Goal: Task Accomplishment & Management: Manage account settings

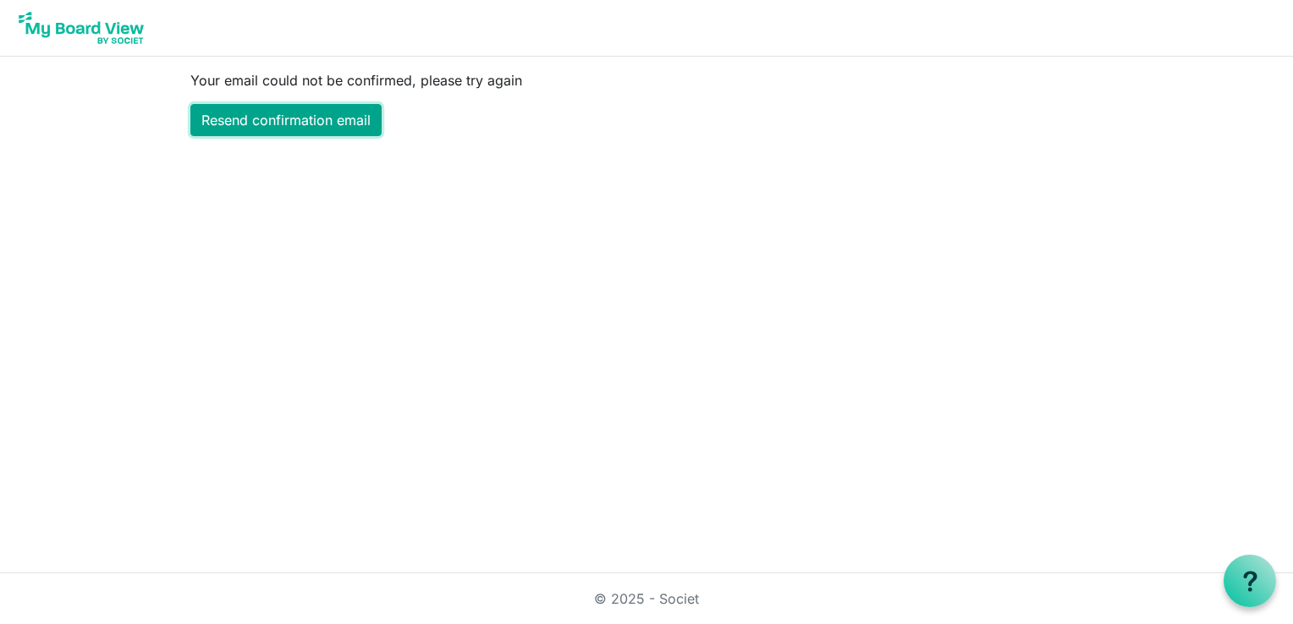
click at [330, 118] on link "Resend confirmation email" at bounding box center [285, 120] width 191 height 32
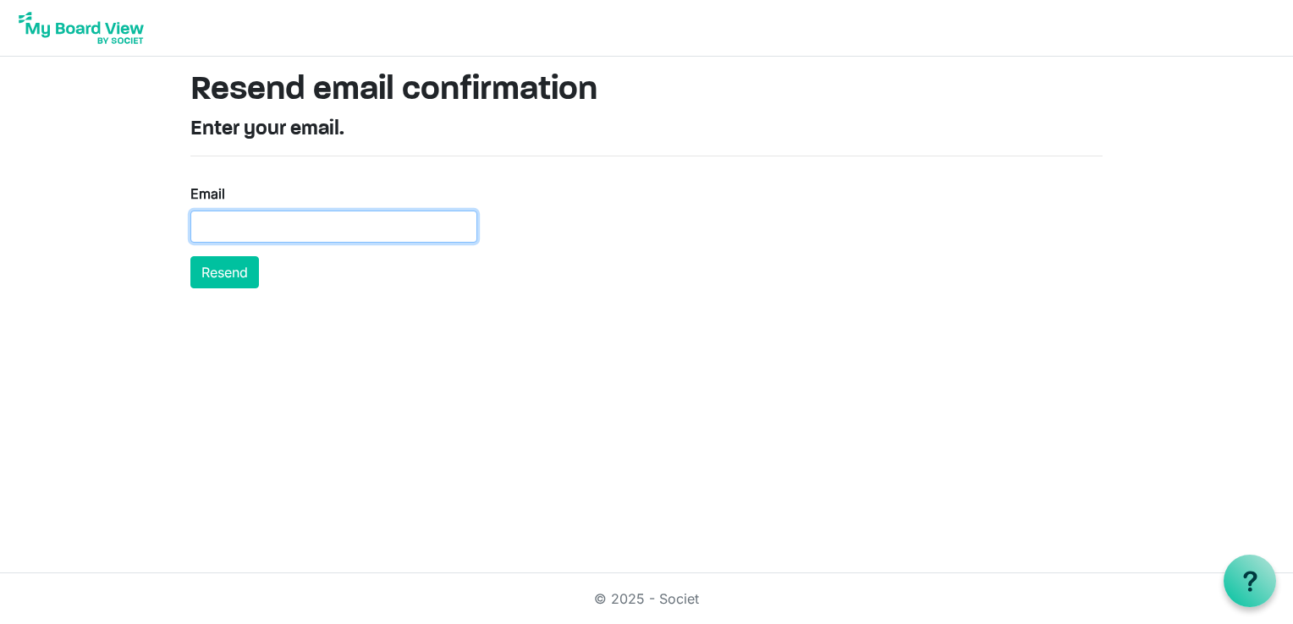
click at [250, 218] on input "Email" at bounding box center [333, 227] width 287 height 32
type input "merinda.cutler@unshelteredutah.org"
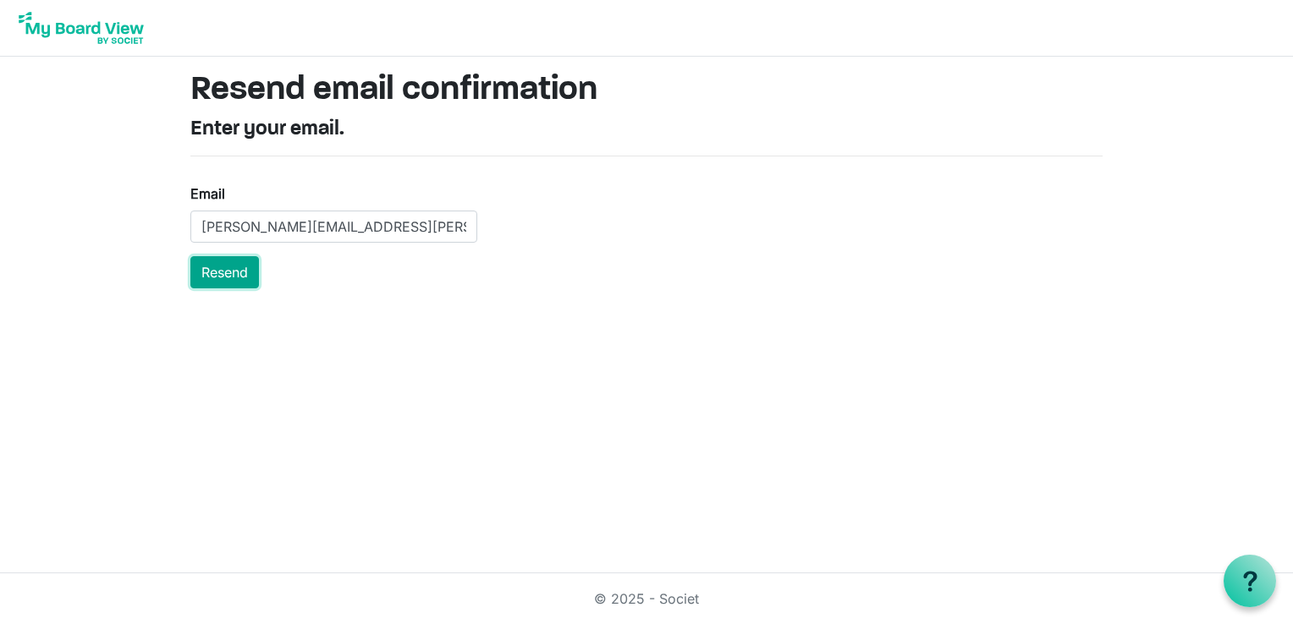
click at [233, 271] on button "Resend" at bounding box center [224, 272] width 69 height 32
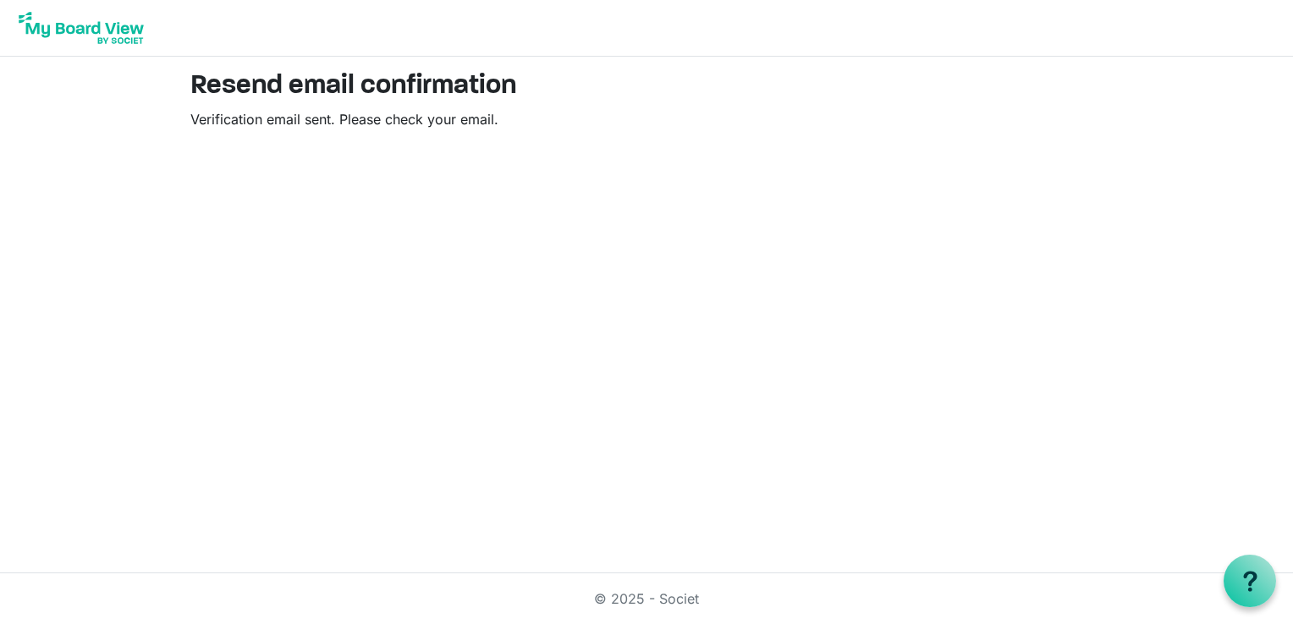
click at [103, 29] on img at bounding box center [81, 28] width 135 height 42
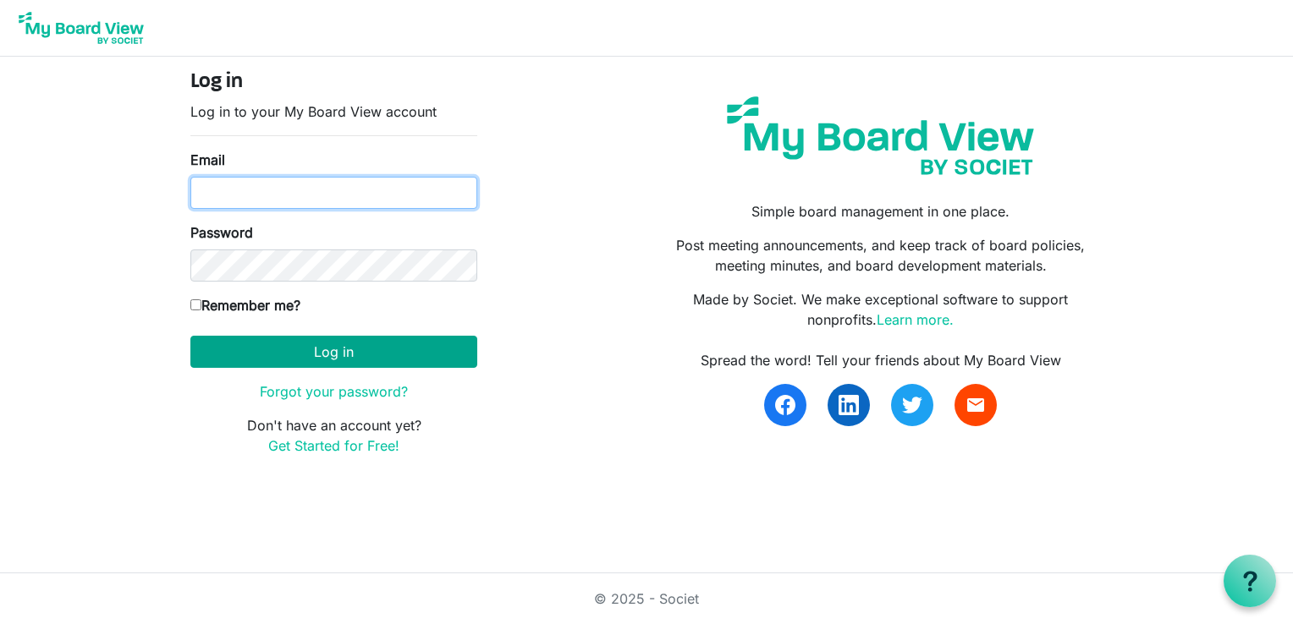
type input "[EMAIL_ADDRESS][DOMAIN_NAME]"
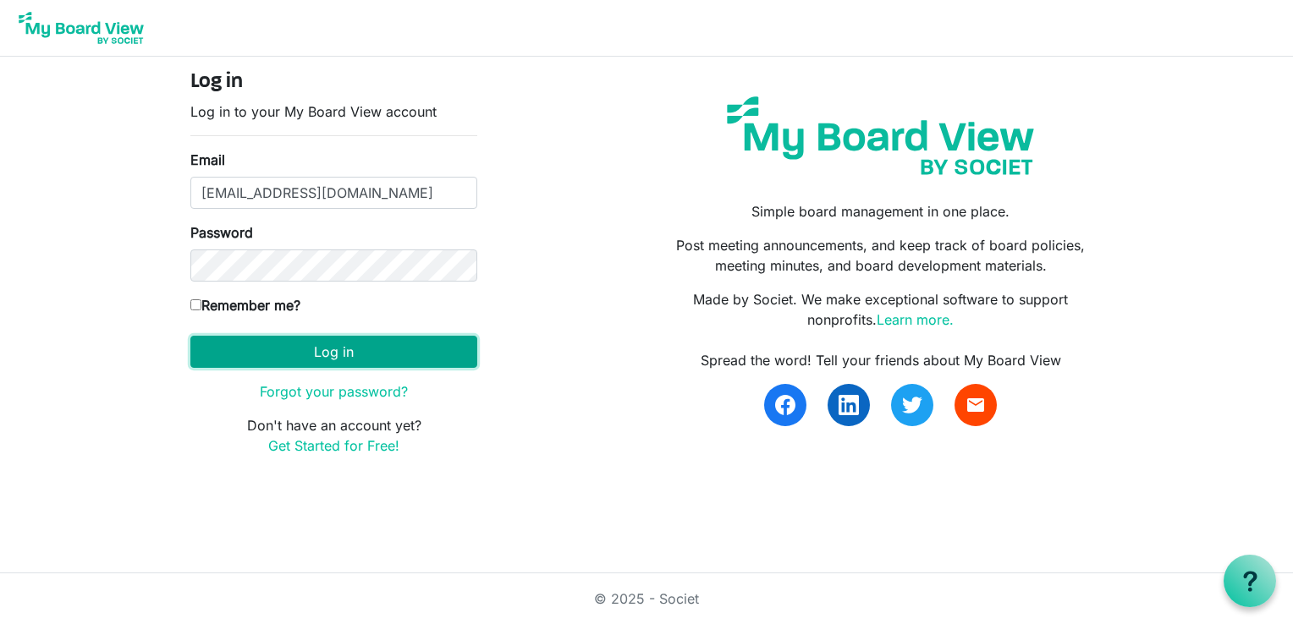
click at [254, 351] on button "Log in" at bounding box center [333, 352] width 287 height 32
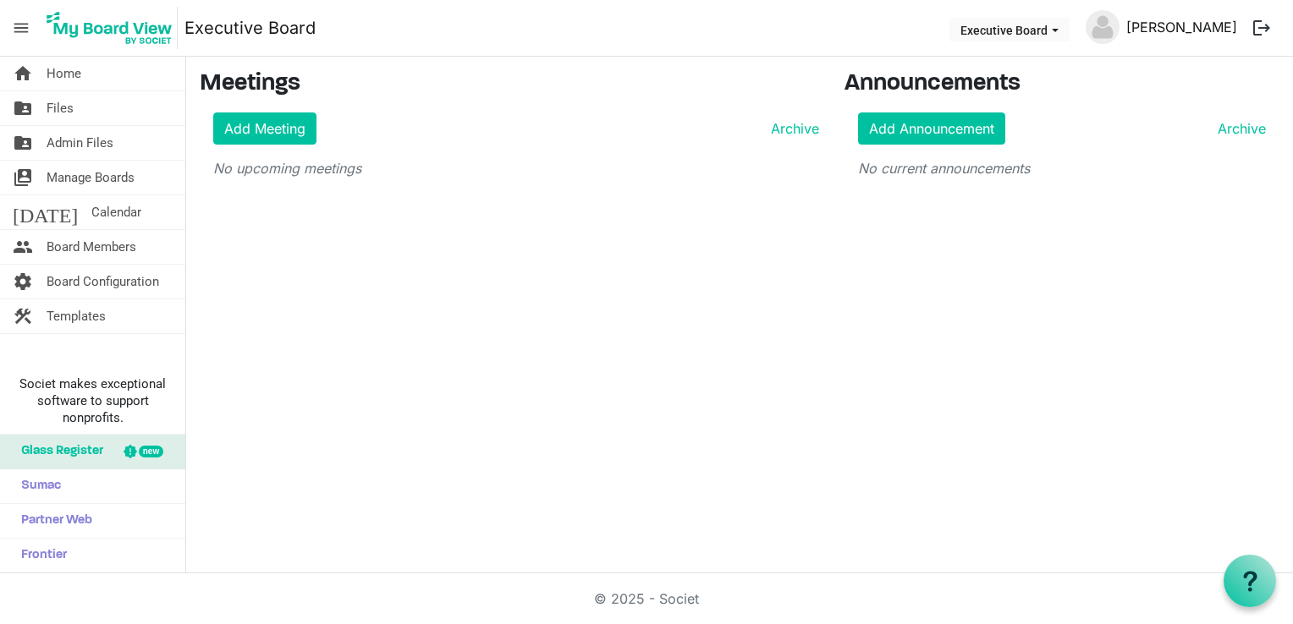
click at [1231, 25] on link "Merinda Cutler" at bounding box center [1181, 27] width 124 height 34
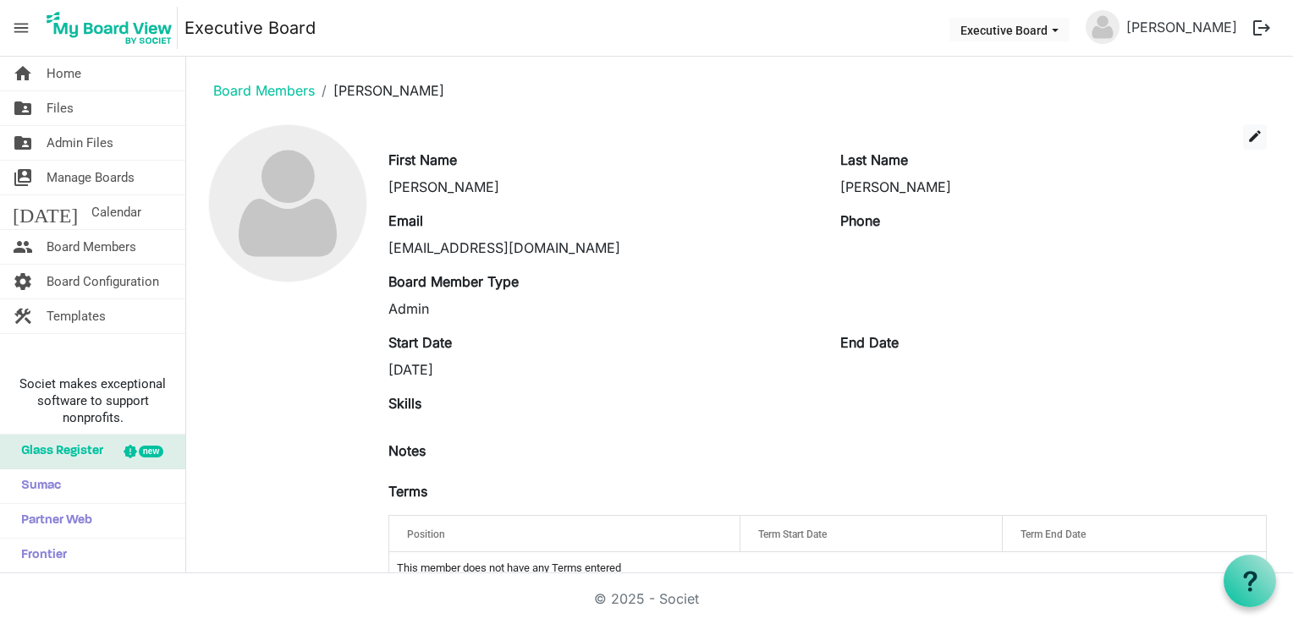
click at [1264, 20] on button "logout" at bounding box center [1262, 28] width 36 height 36
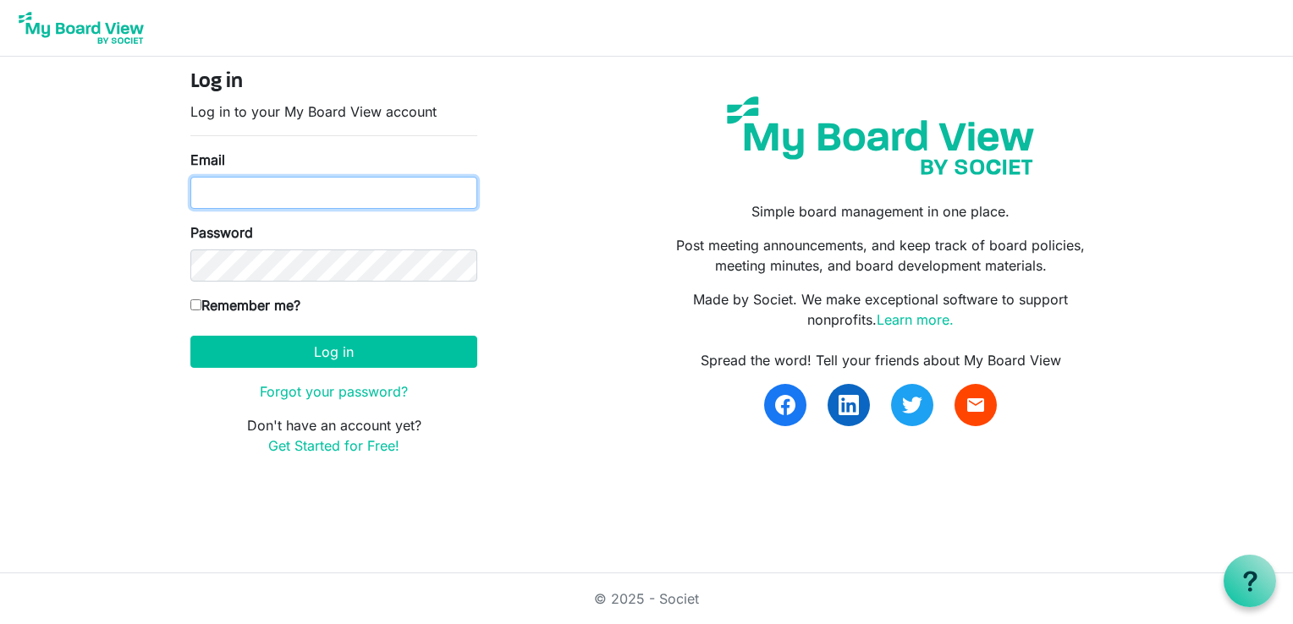
type input "[EMAIL_ADDRESS][DOMAIN_NAME]"
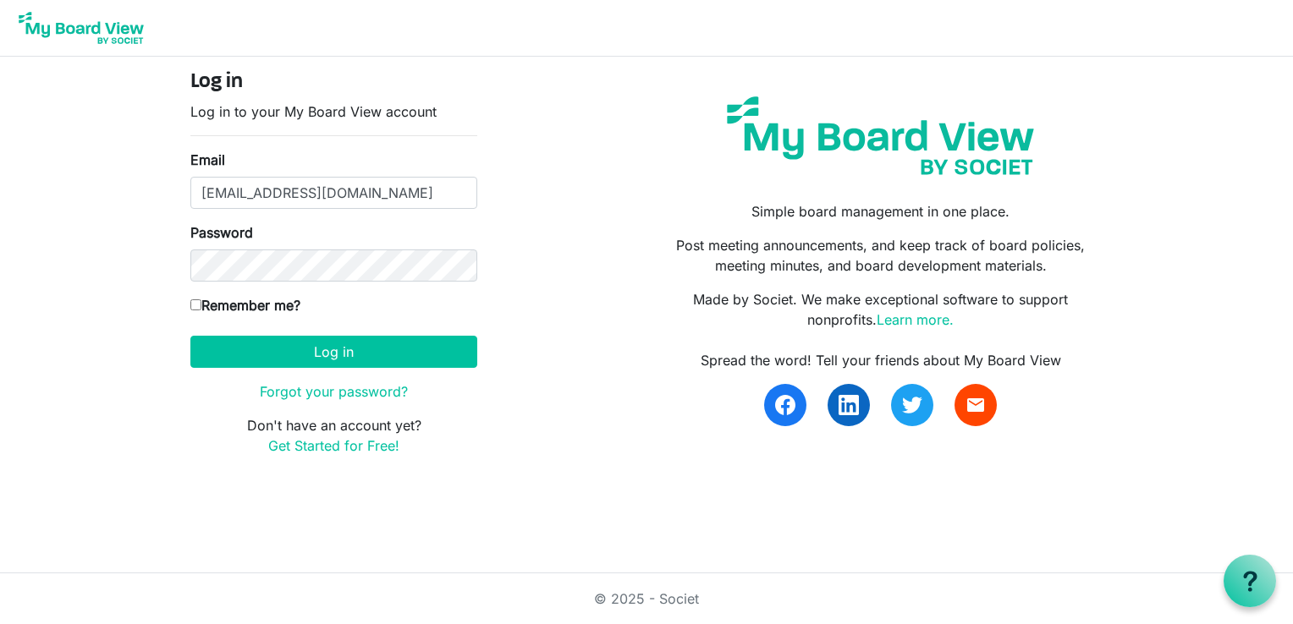
click at [199, 306] on input "Remember me?" at bounding box center [195, 304] width 11 height 11
checkbox input "true"
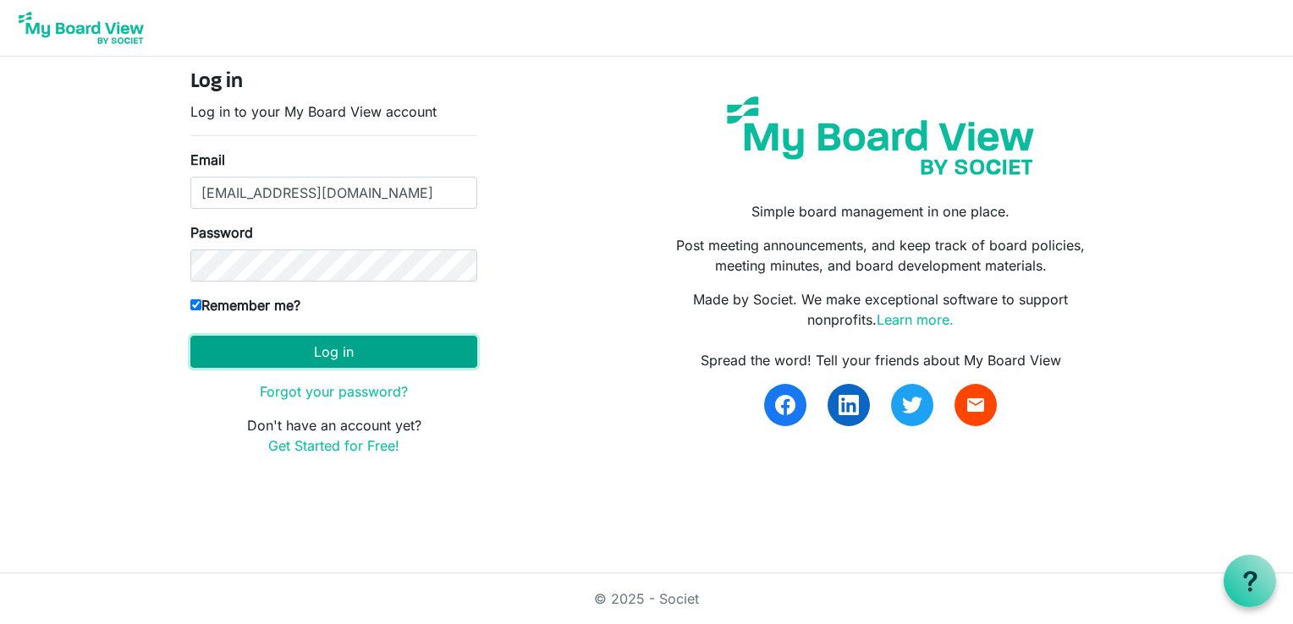
click at [244, 352] on button "Log in" at bounding box center [333, 352] width 287 height 32
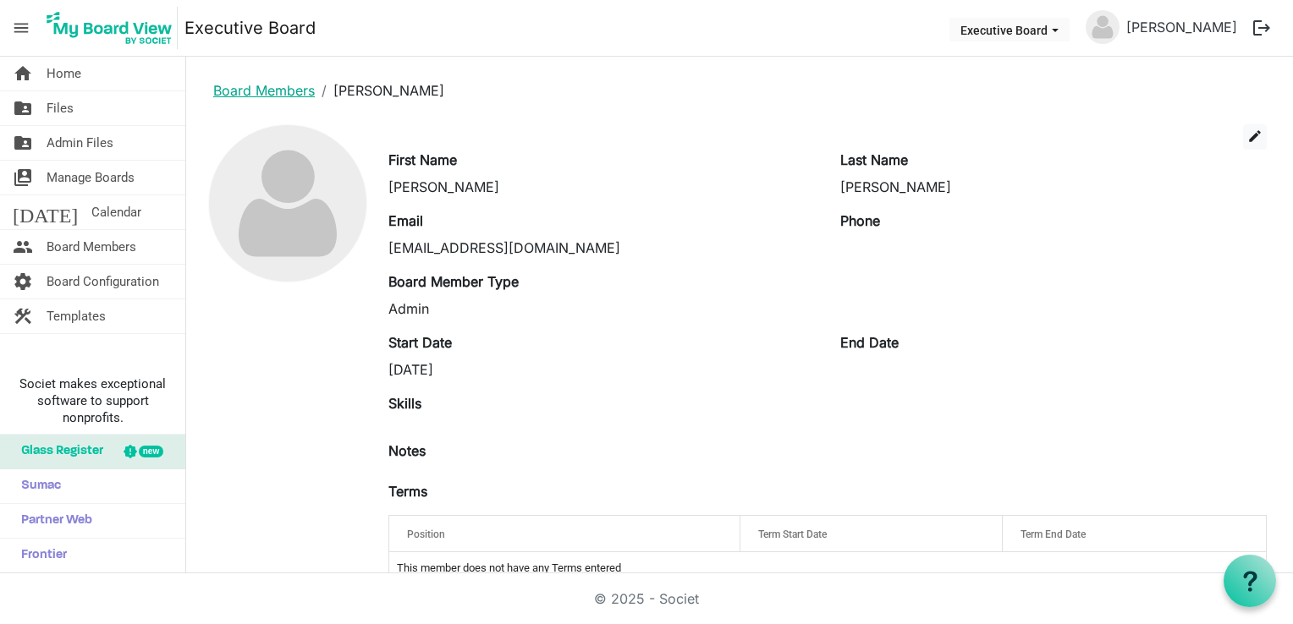
click at [277, 88] on link "Board Members" at bounding box center [264, 90] width 102 height 17
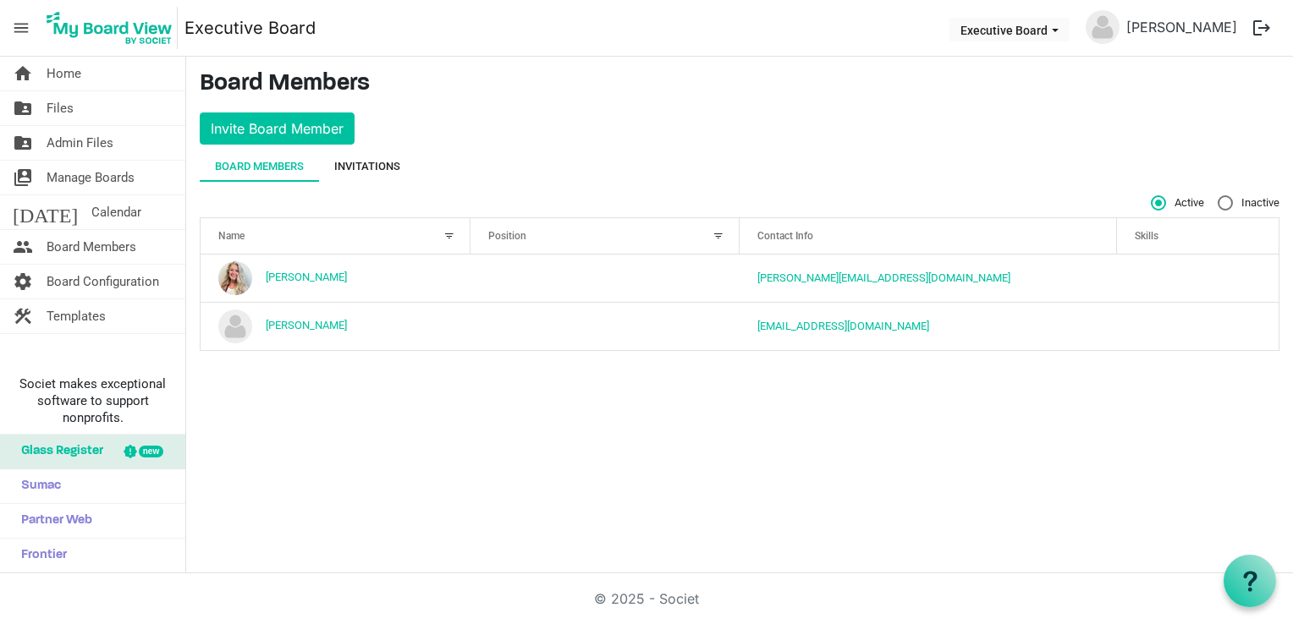
click at [374, 158] on div "Invitations" at bounding box center [367, 166] width 66 height 17
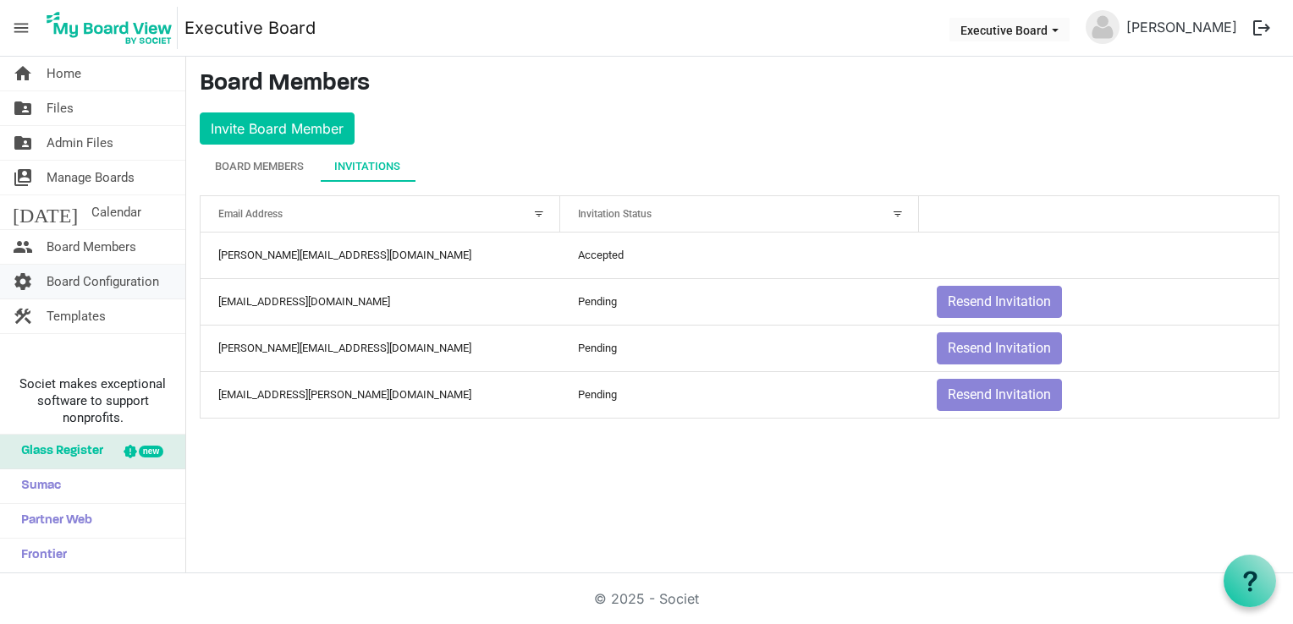
click at [122, 283] on span "Board Configuration" at bounding box center [103, 282] width 113 height 34
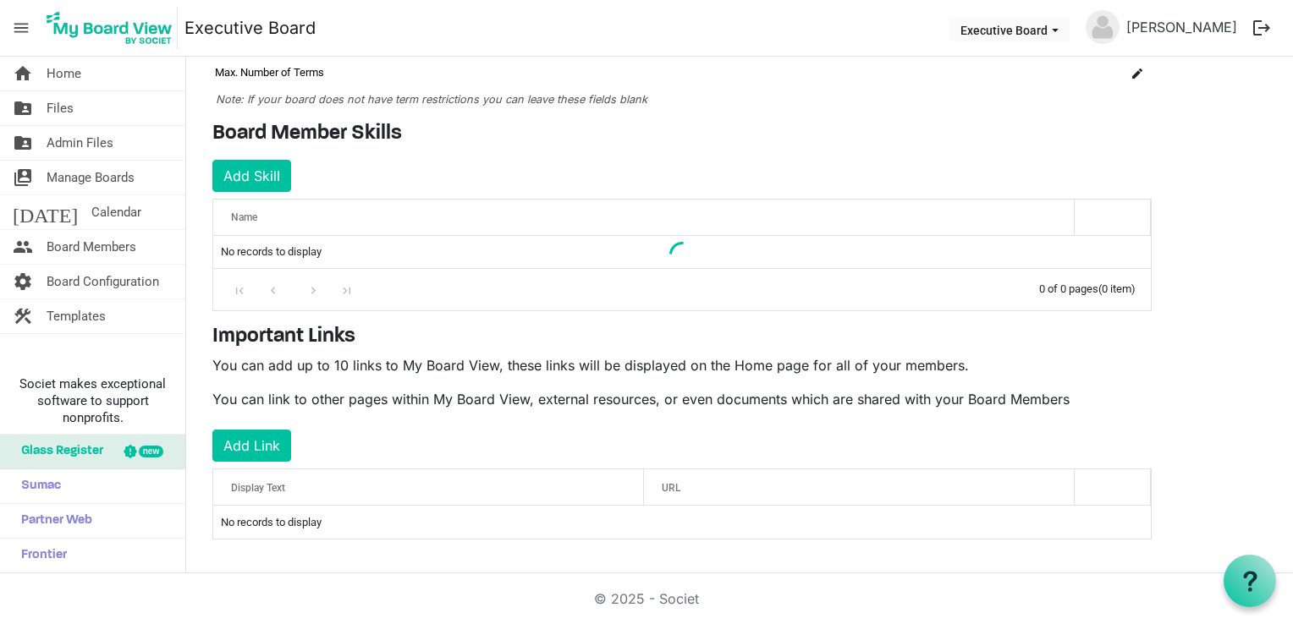
scroll to position [193, 0]
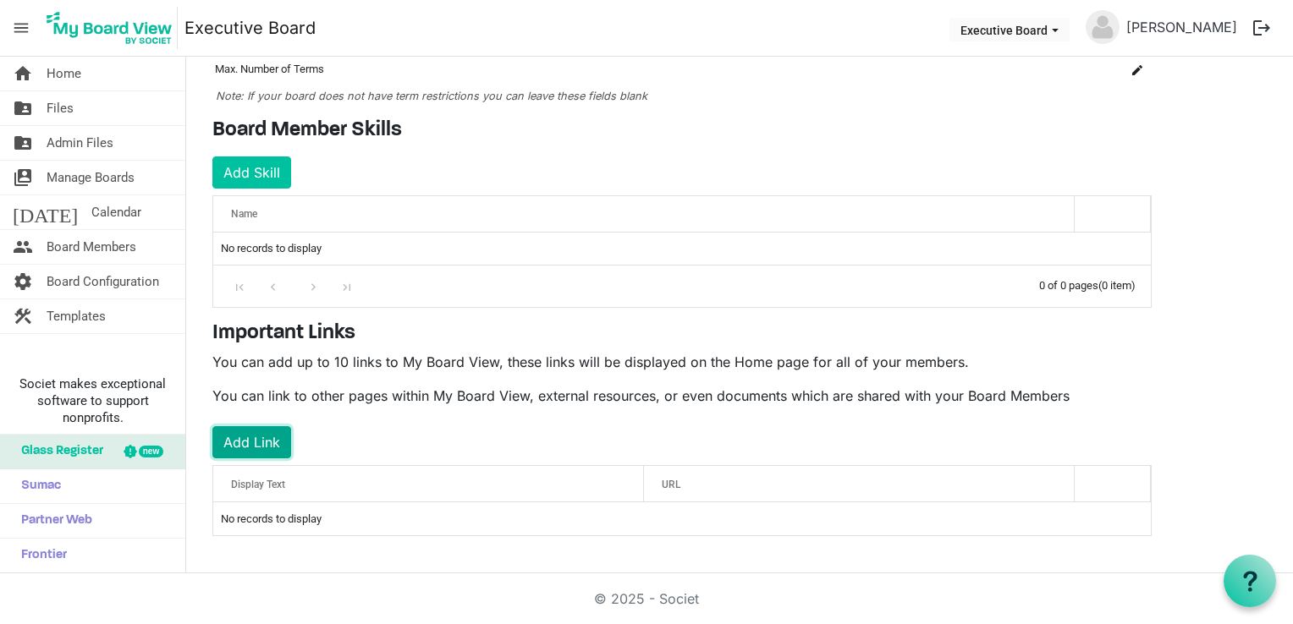
click at [243, 438] on button "Add Link" at bounding box center [251, 442] width 79 height 32
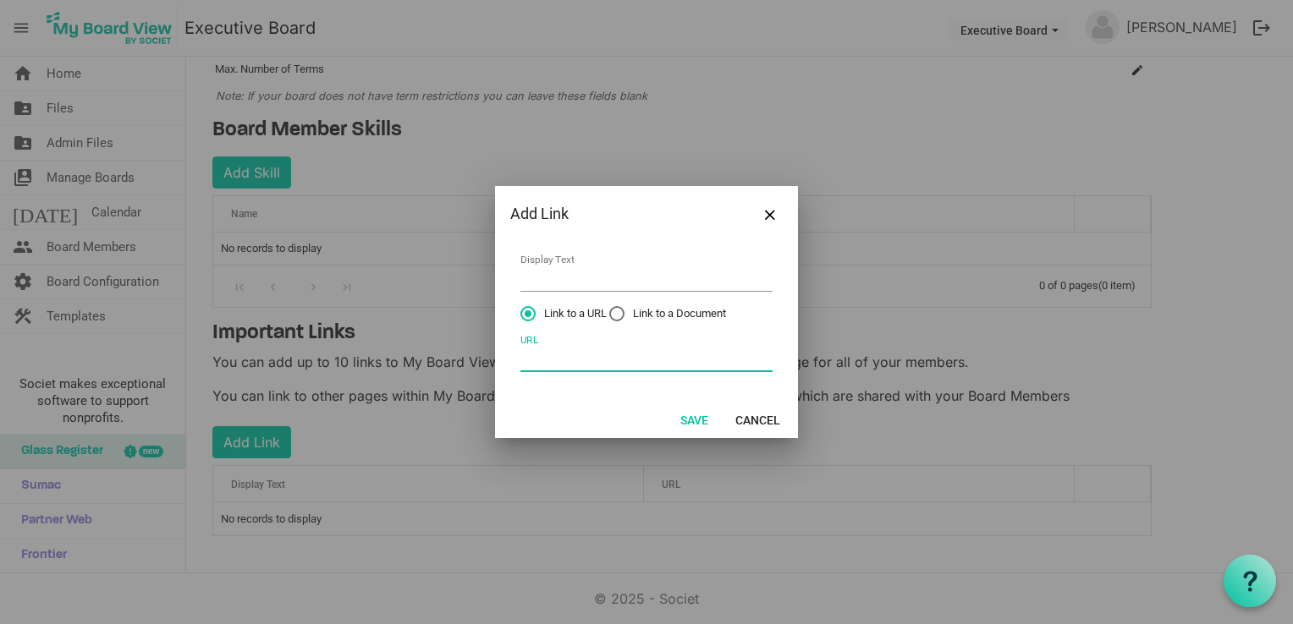
click at [530, 361] on input "URL" at bounding box center [646, 359] width 252 height 26
paste input "https://linktr.ee/2and2coalition"
type input "https://linktr.ee/2and2coalition"
click at [699, 414] on button "Save" at bounding box center [694, 420] width 50 height 24
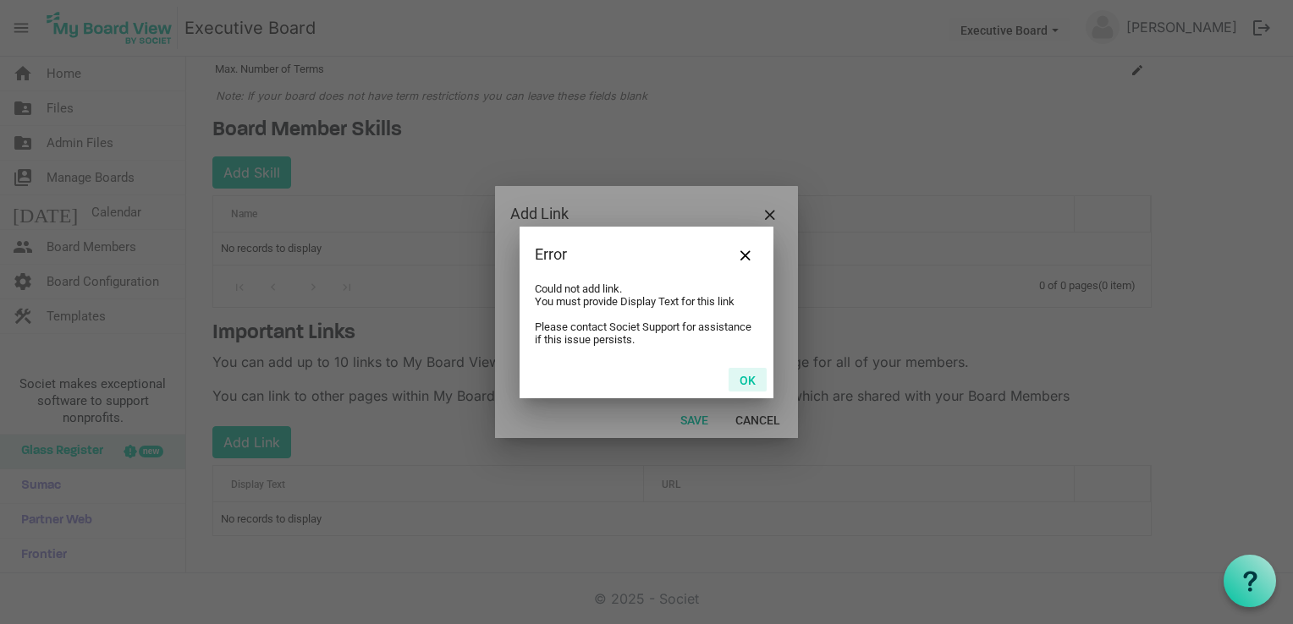
click at [751, 376] on button "OK" at bounding box center [747, 380] width 38 height 24
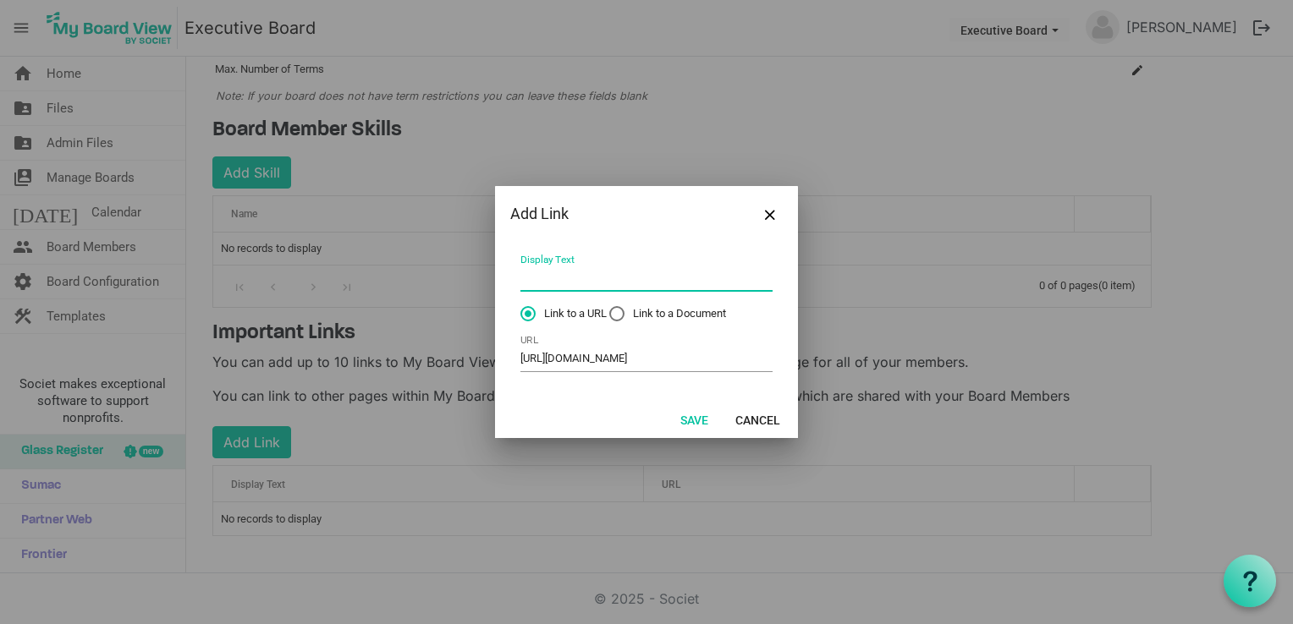
click at [562, 282] on input "Display Text" at bounding box center [646, 279] width 252 height 26
type input "LinkTree"
click at [684, 418] on button "Save" at bounding box center [694, 420] width 50 height 24
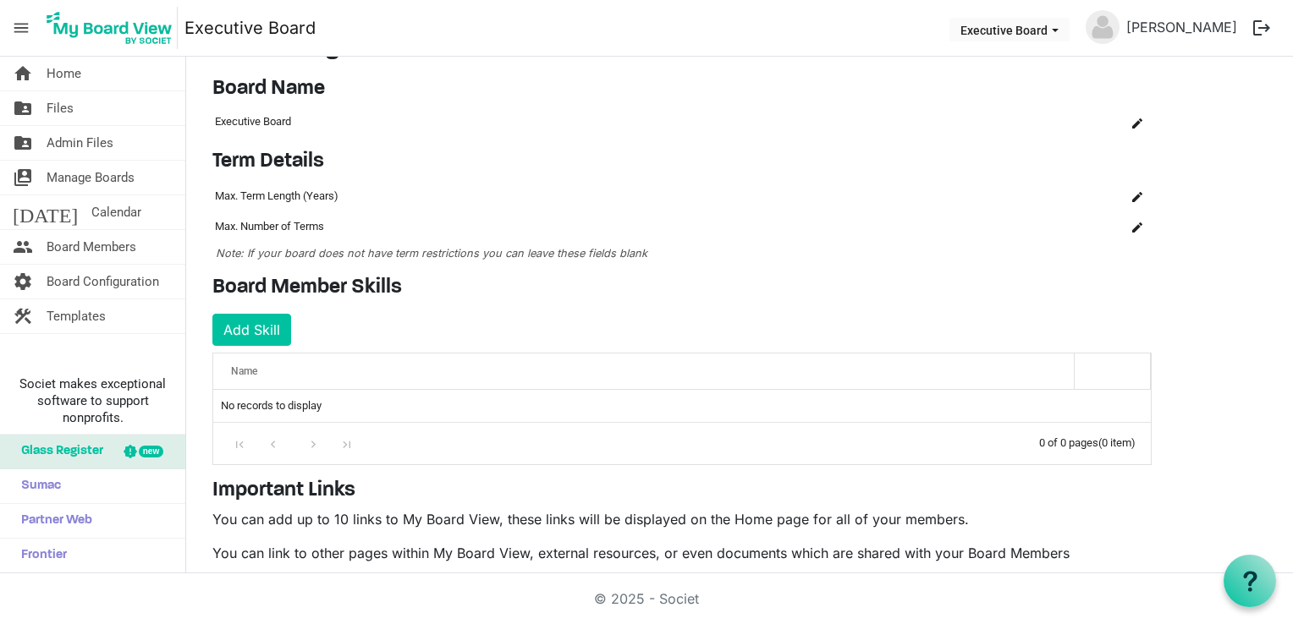
scroll to position [0, 0]
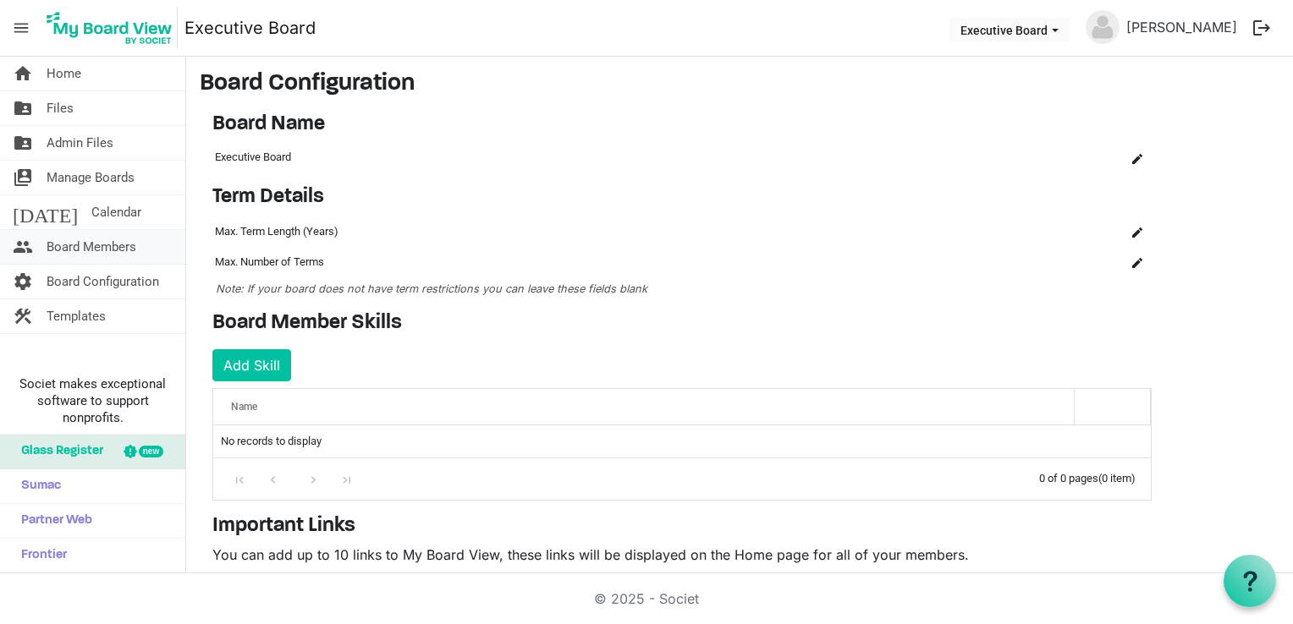
click at [93, 253] on span "Board Members" at bounding box center [92, 247] width 90 height 34
click at [78, 140] on span "Admin Files" at bounding box center [80, 143] width 67 height 34
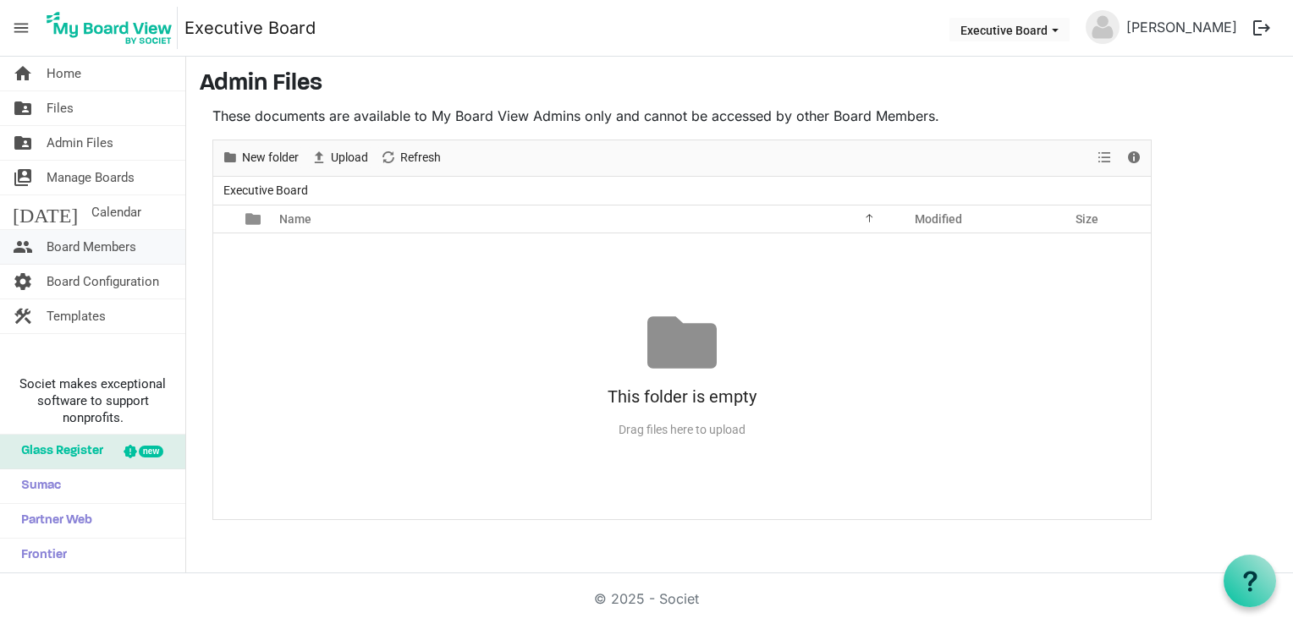
click at [80, 253] on span "Board Members" at bounding box center [92, 247] width 90 height 34
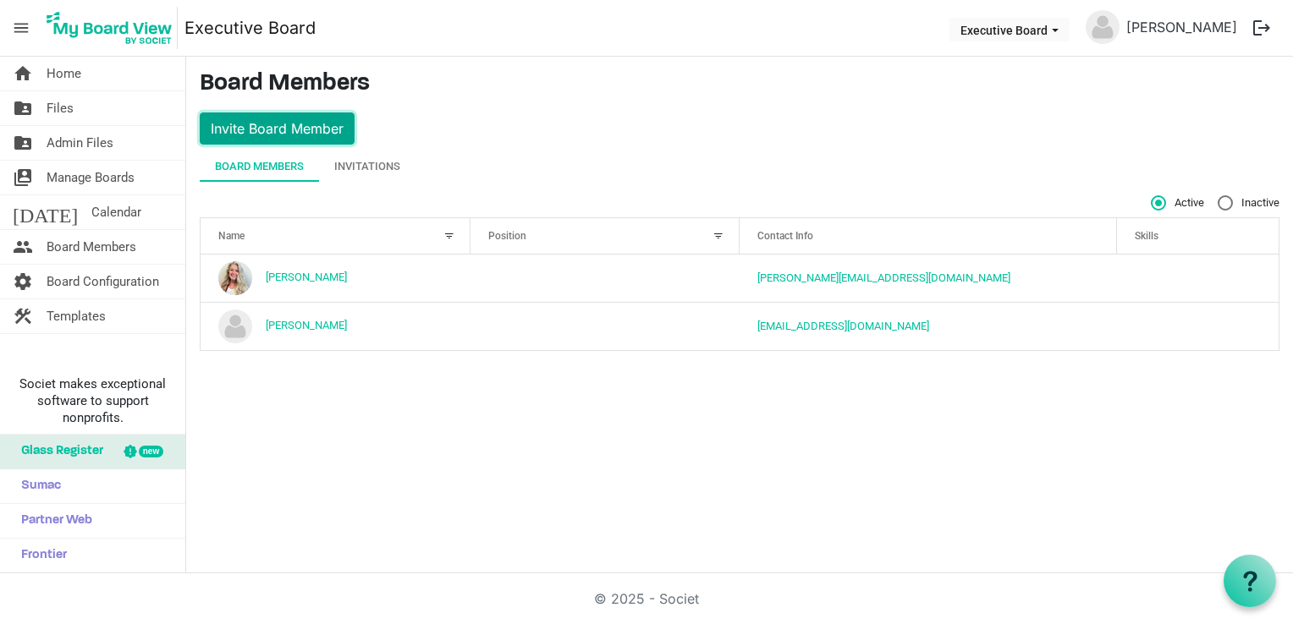
click at [255, 126] on button "Invite Board Member" at bounding box center [277, 129] width 155 height 32
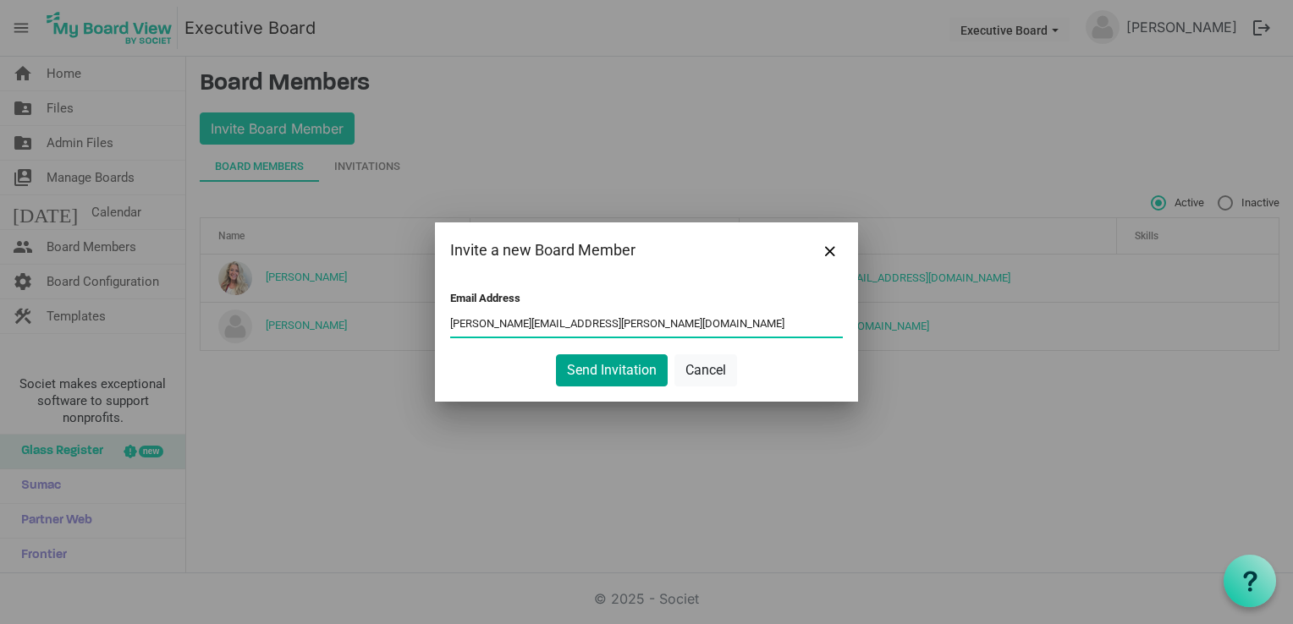
type input "[PERSON_NAME][EMAIL_ADDRESS][PERSON_NAME][DOMAIN_NAME]"
click at [614, 373] on button "Send Invitation" at bounding box center [612, 370] width 112 height 32
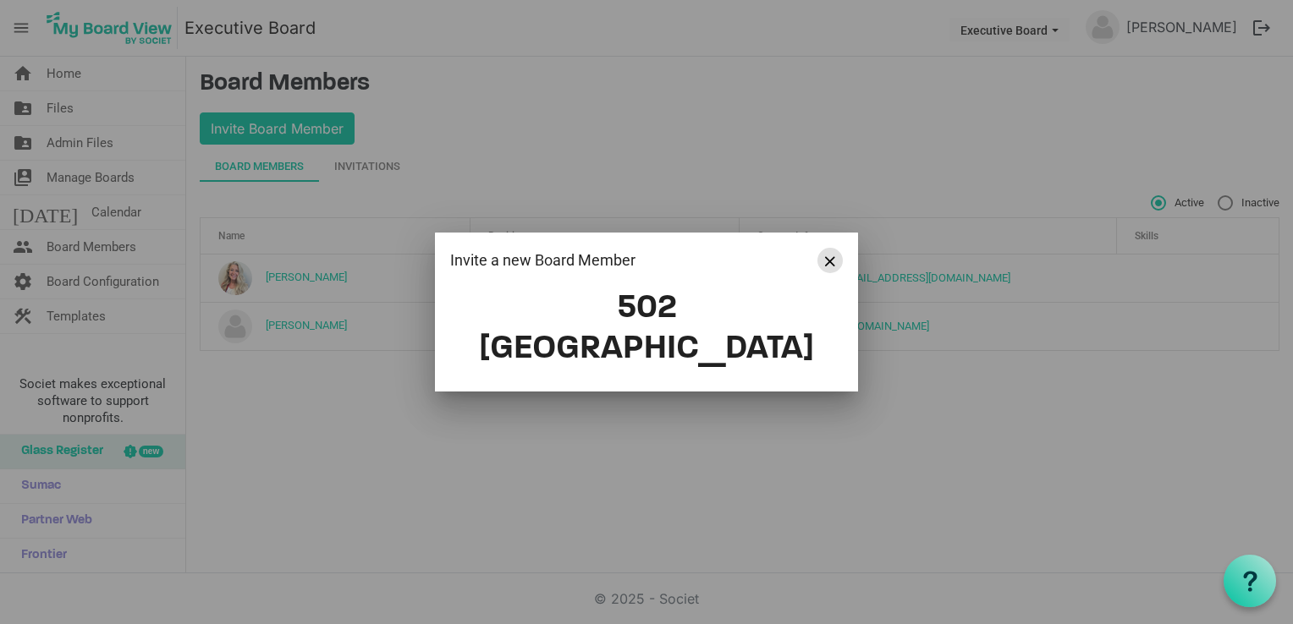
click at [832, 266] on span "Close" at bounding box center [830, 261] width 10 height 10
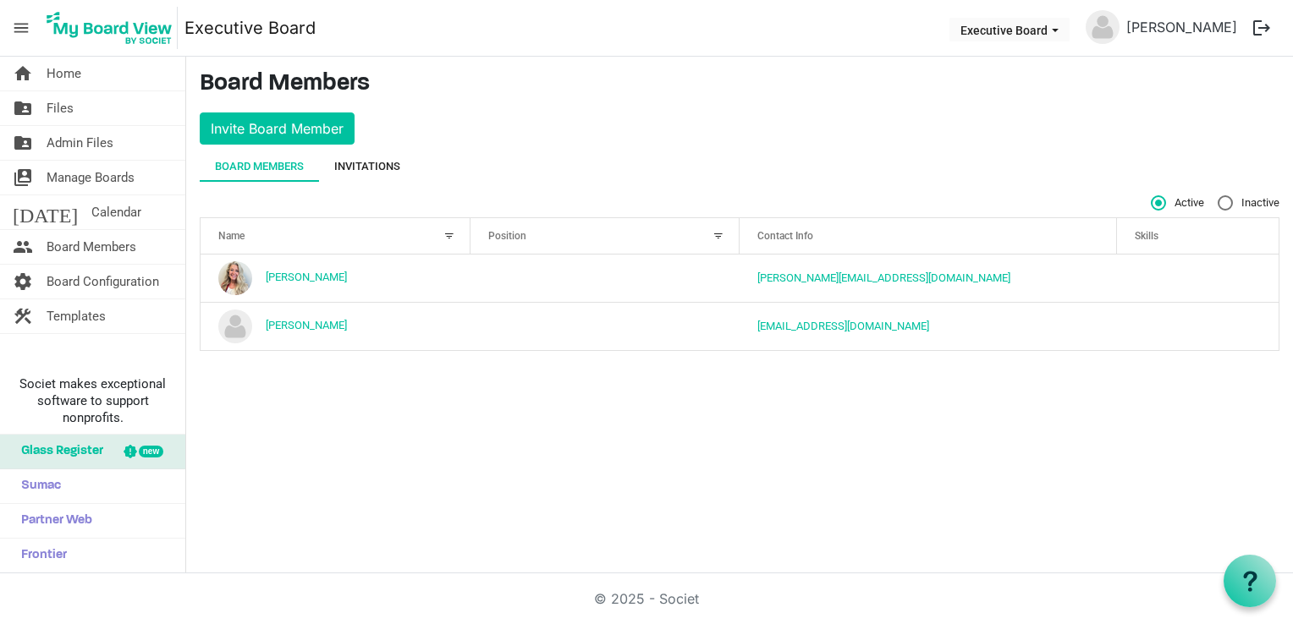
click at [374, 161] on div "Invitations" at bounding box center [367, 166] width 66 height 17
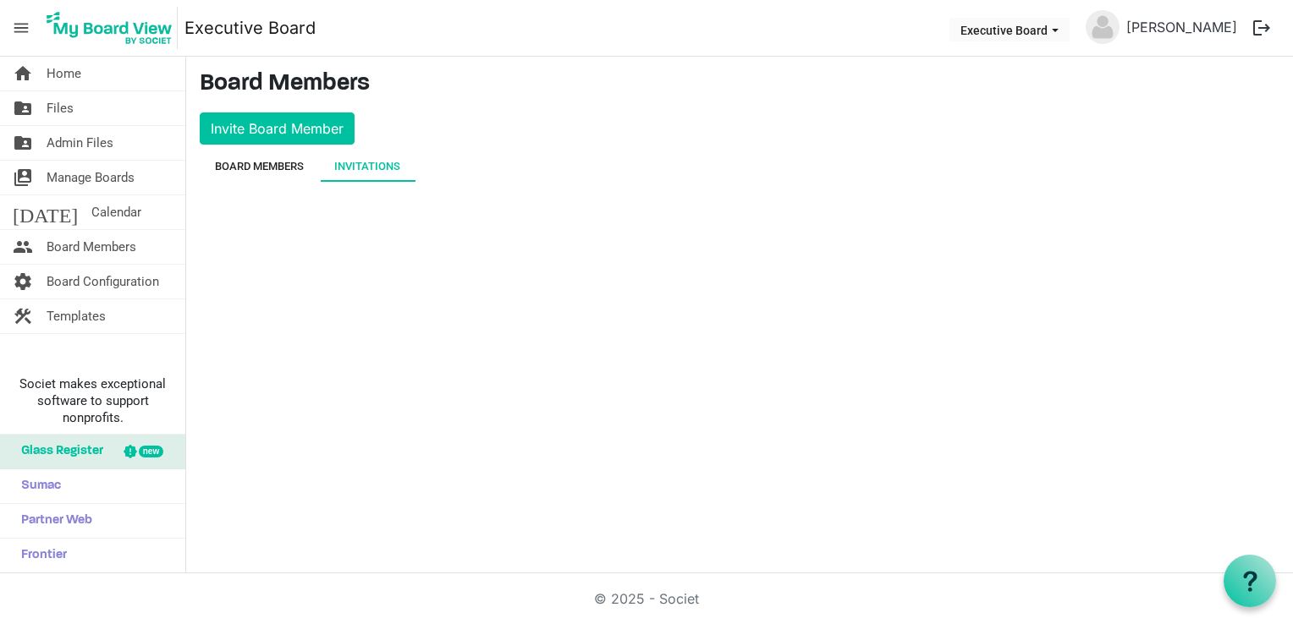
click at [263, 171] on div "Board Members" at bounding box center [259, 166] width 89 height 17
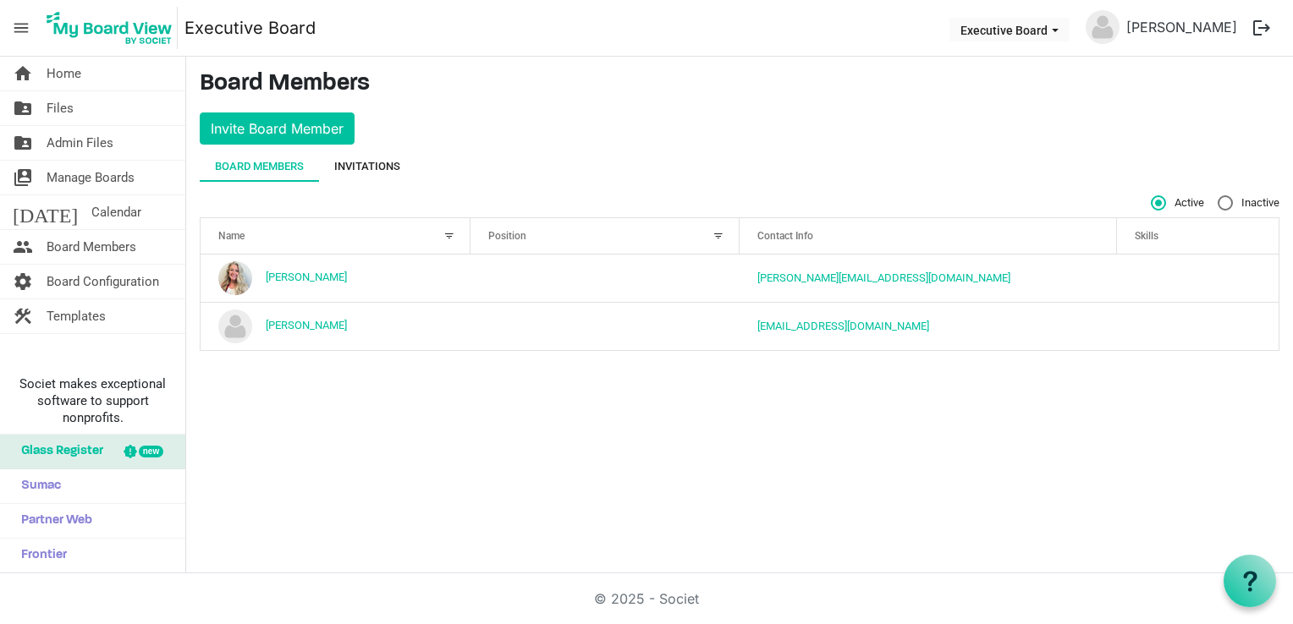
click at [343, 168] on div "Invitations" at bounding box center [367, 166] width 66 height 17
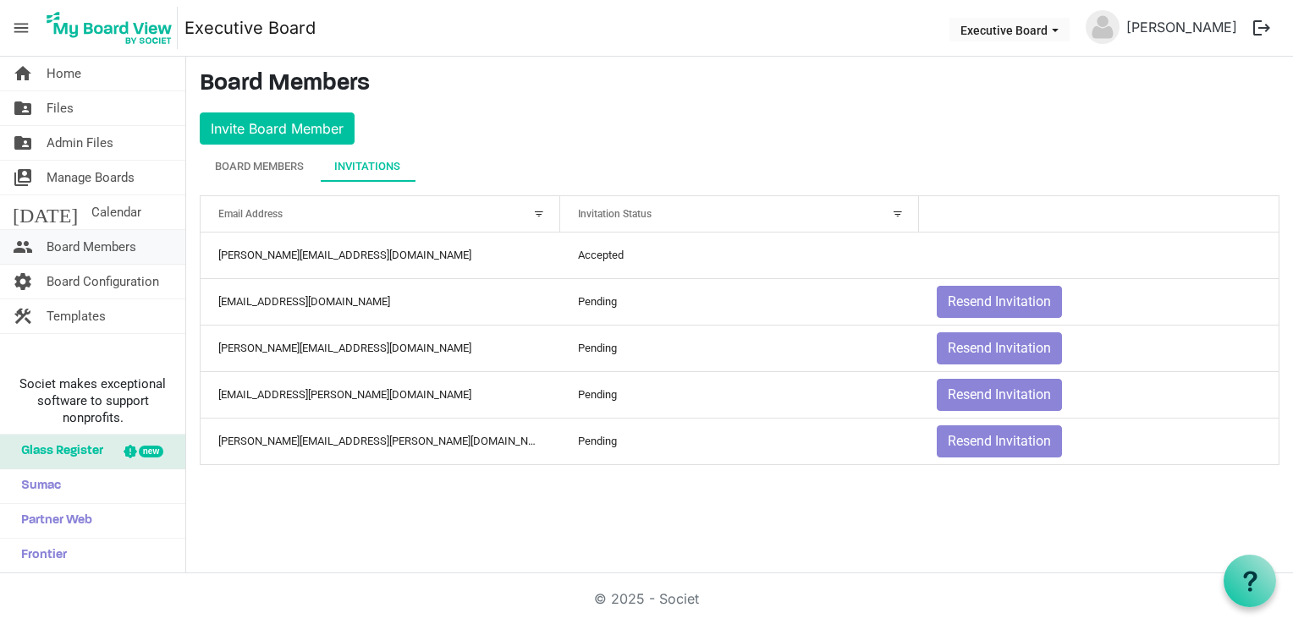
click at [96, 252] on span "Board Members" at bounding box center [92, 247] width 90 height 34
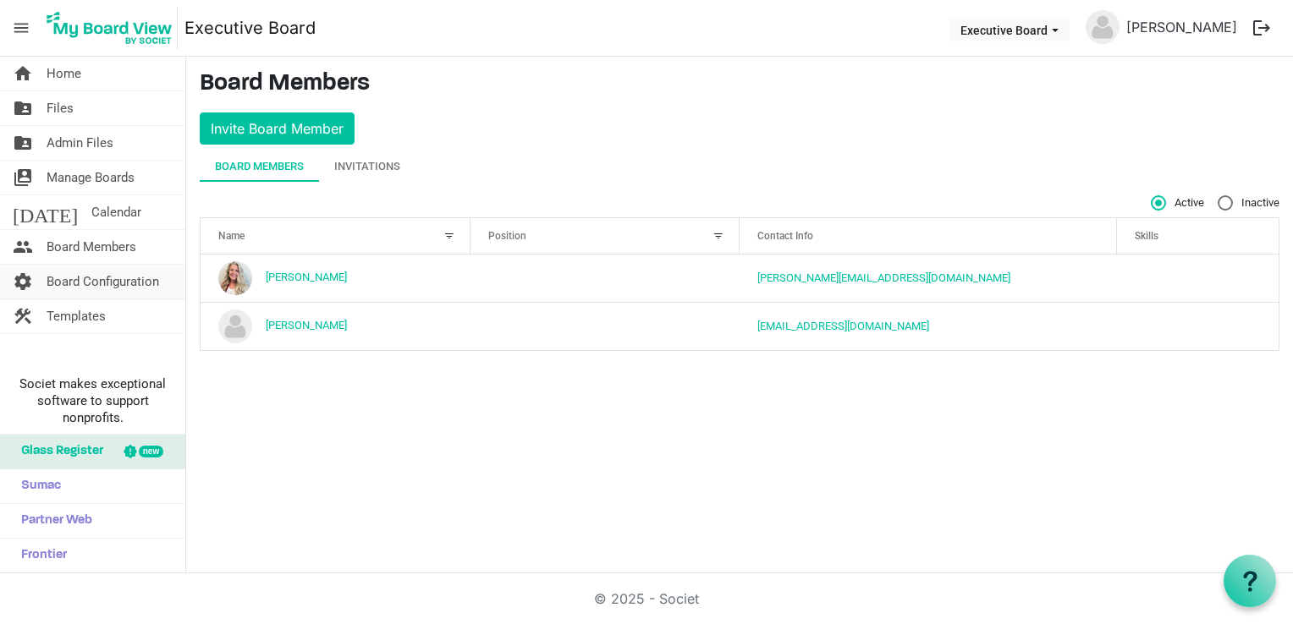
click at [85, 282] on span "Board Configuration" at bounding box center [103, 282] width 113 height 34
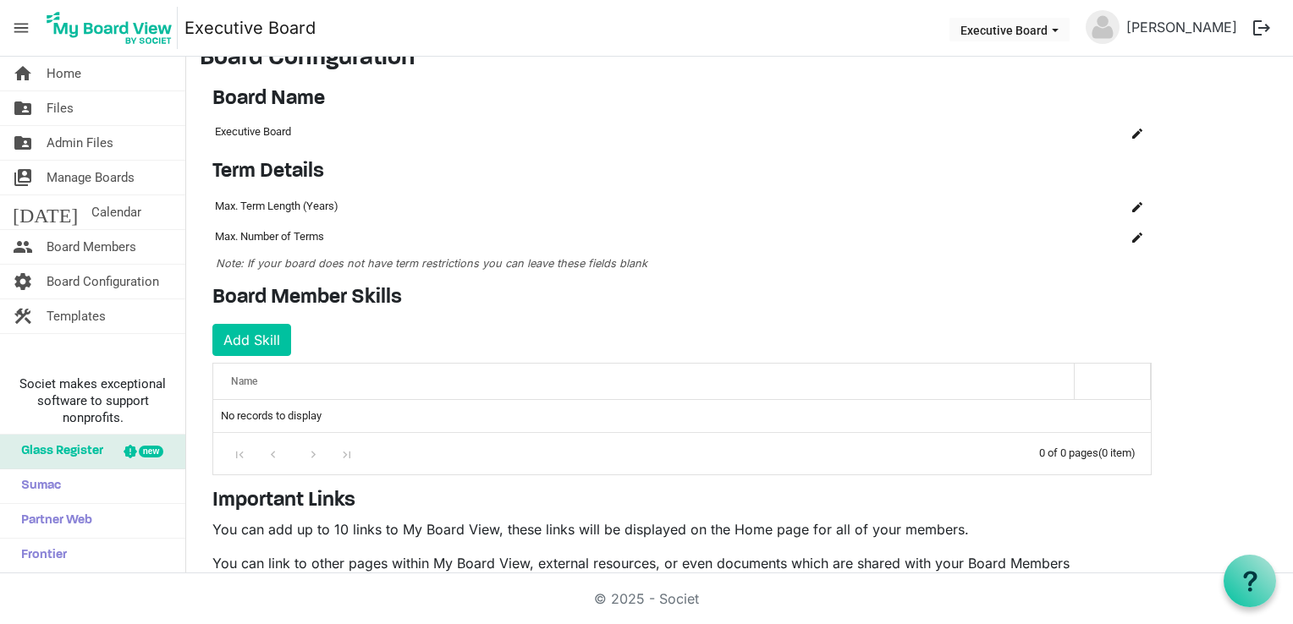
scroll to position [191, 0]
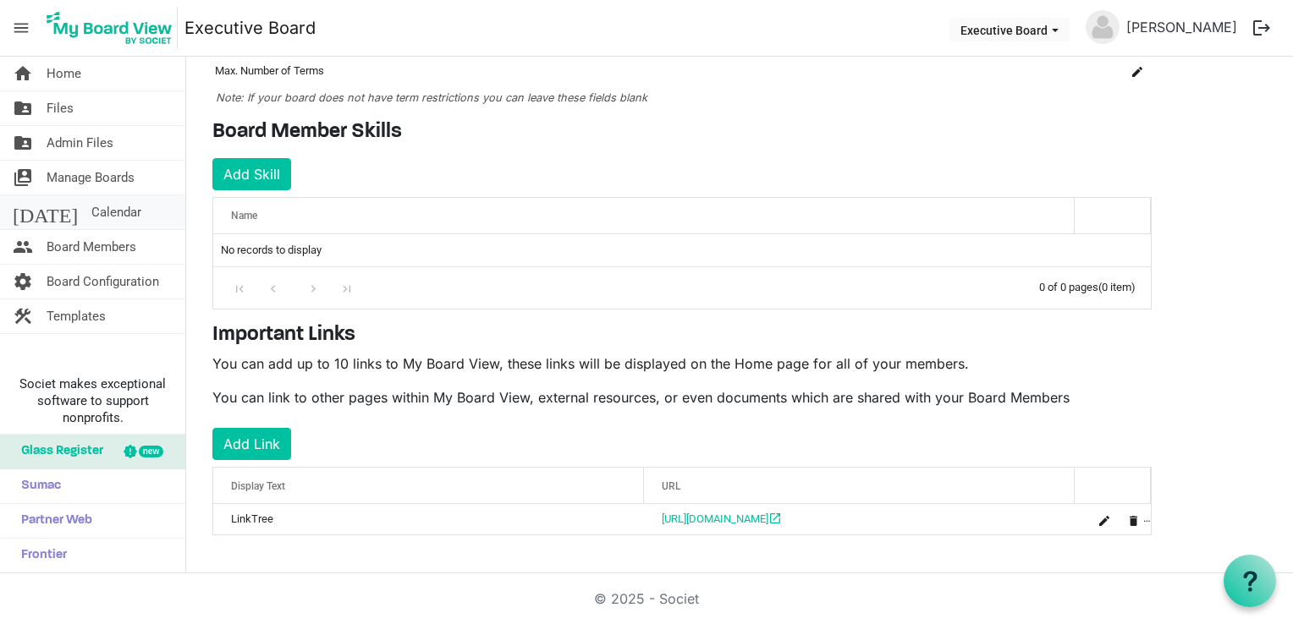
click at [91, 209] on span "Calendar" at bounding box center [116, 212] width 50 height 34
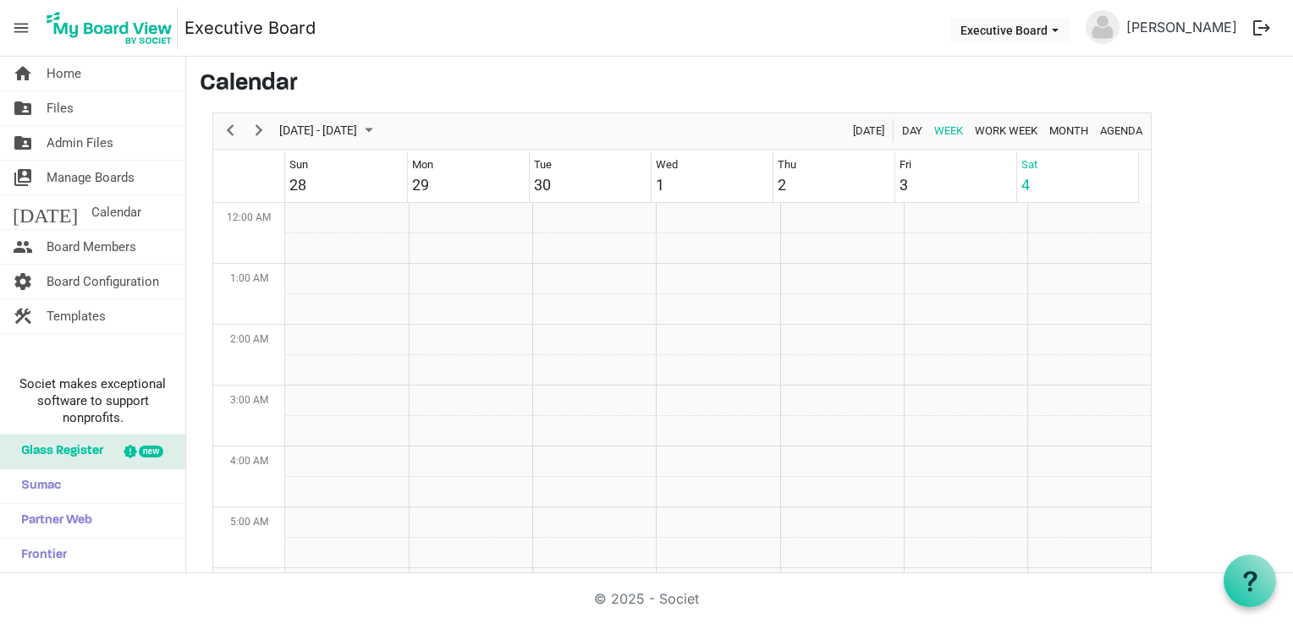
scroll to position [548, 0]
click at [257, 127] on span "Next" at bounding box center [259, 130] width 20 height 21
click at [703, 441] on td "Week of October 11, 2025" at bounding box center [718, 452] width 124 height 30
click at [703, 453] on td "Week of October 11, 2025" at bounding box center [718, 452] width 124 height 30
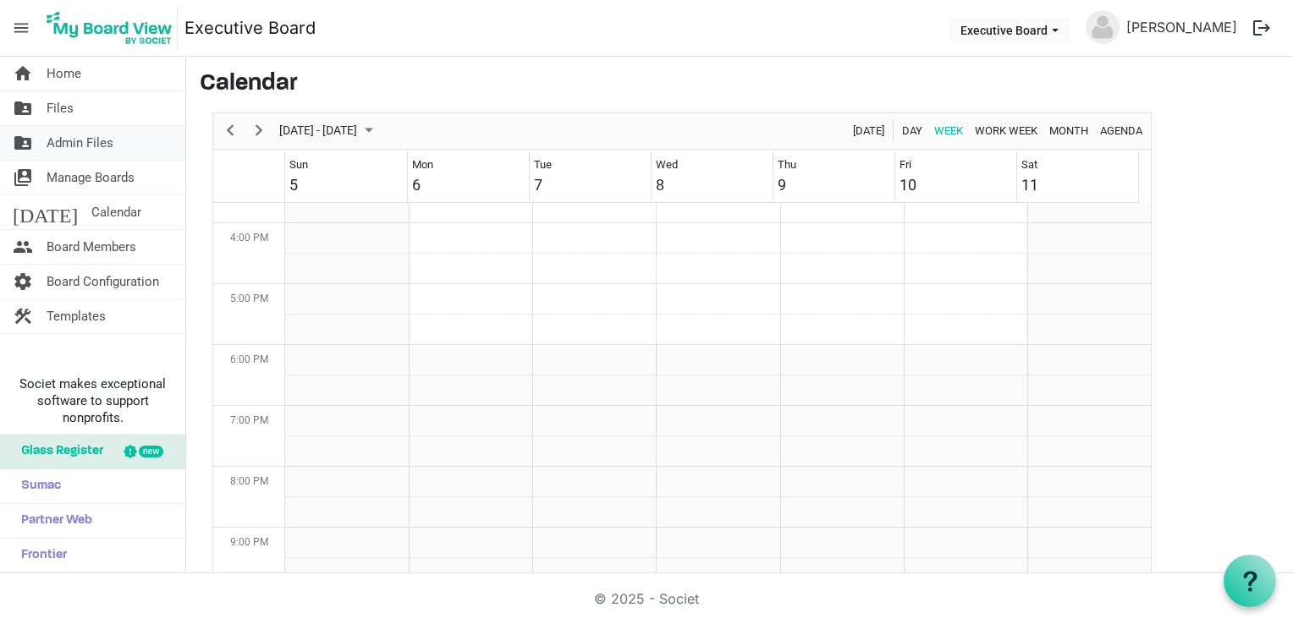
click at [85, 140] on span "Admin Files" at bounding box center [80, 143] width 67 height 34
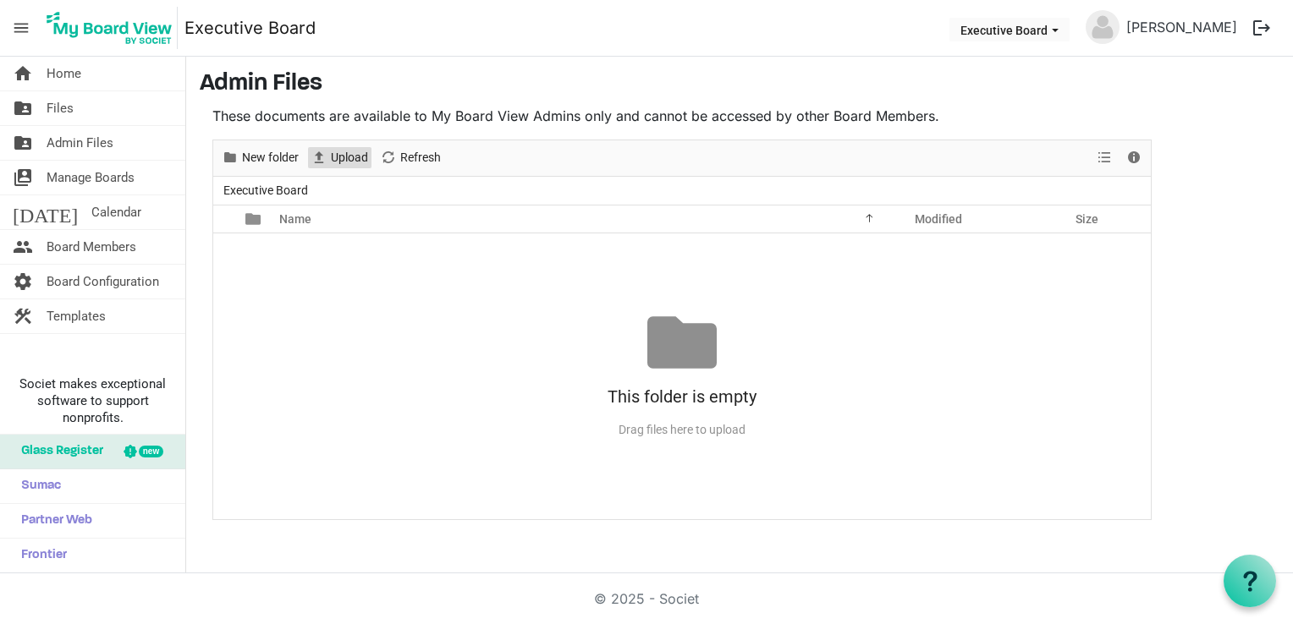
click at [324, 157] on span "Upload" at bounding box center [319, 157] width 20 height 21
click at [63, 74] on span "Home" at bounding box center [64, 74] width 35 height 34
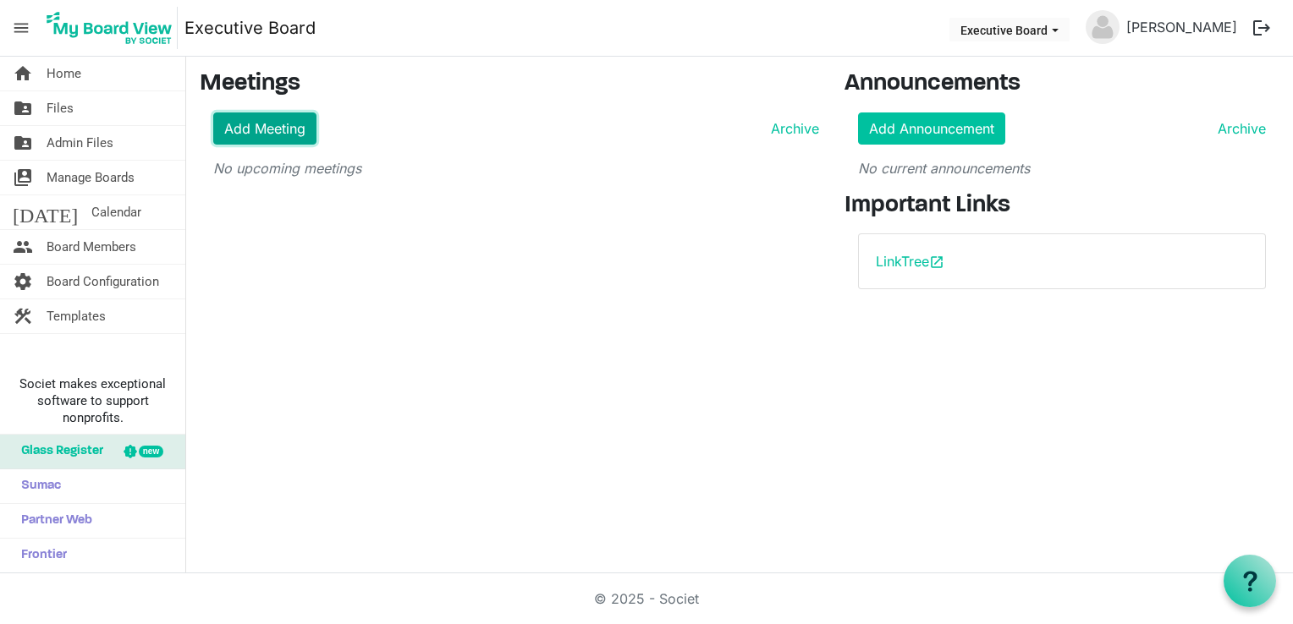
click at [255, 120] on link "Add Meeting" at bounding box center [264, 129] width 103 height 32
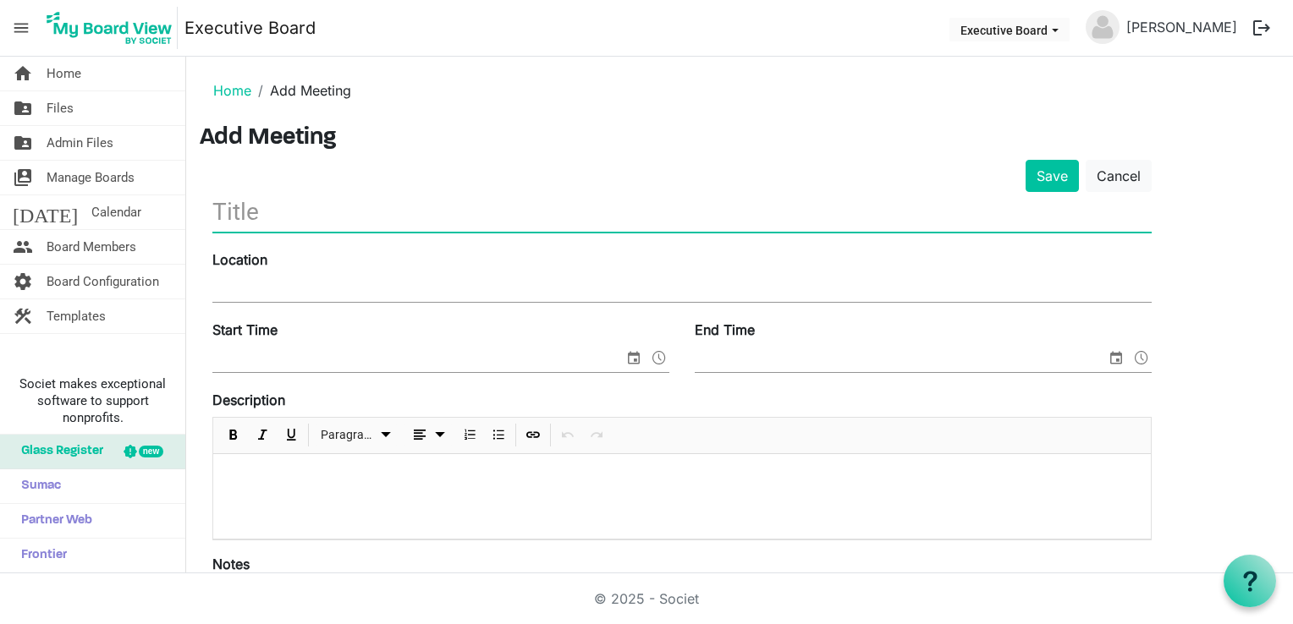
click at [251, 211] on input "text" at bounding box center [681, 212] width 939 height 40
type input "B"
type input "Executive Board Meeting"
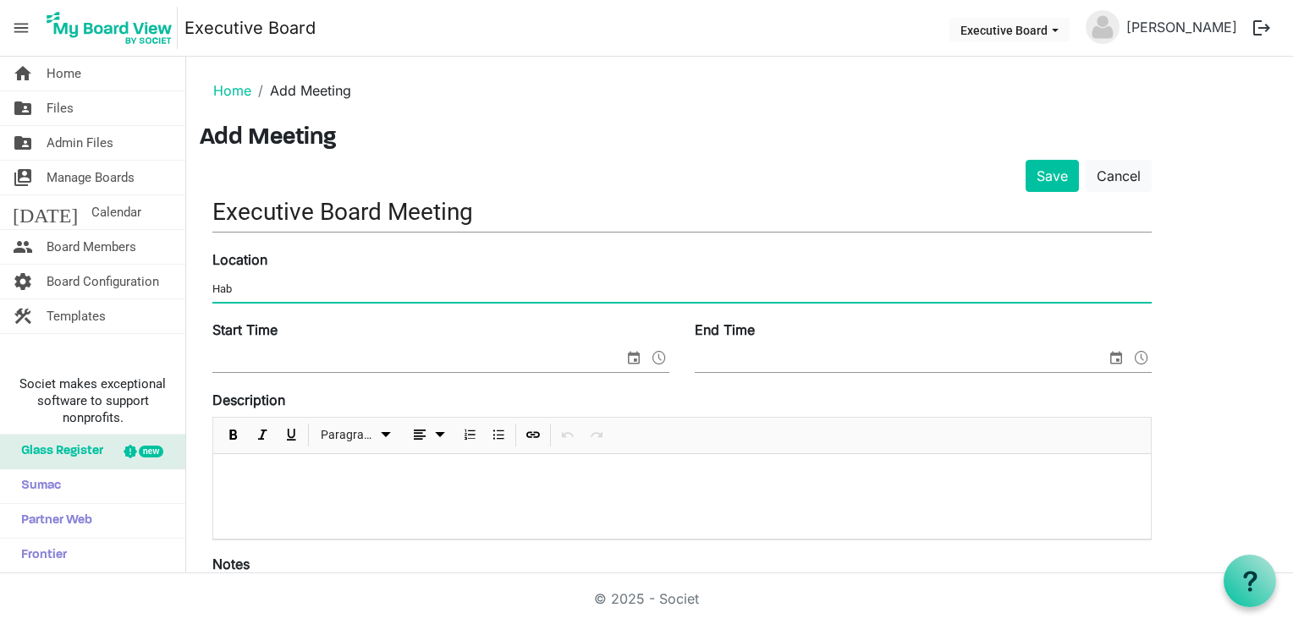
type input "Habitat for Humanity Office (1276 S. 500 W., SLC)"
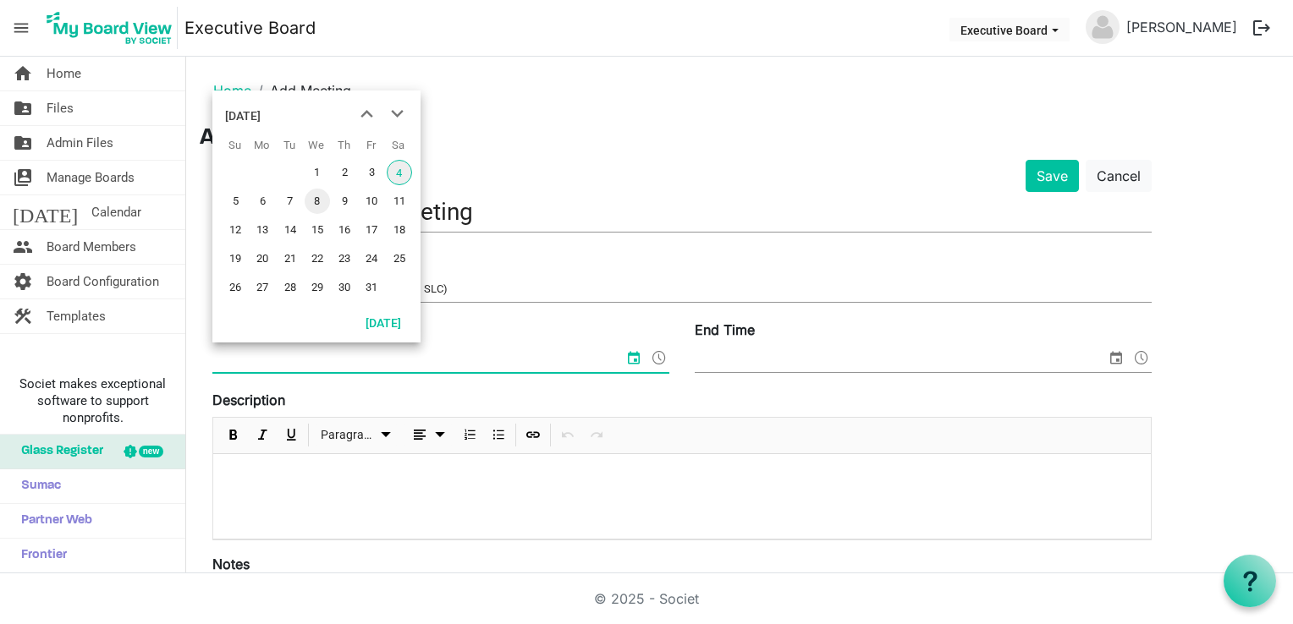
click at [314, 200] on span "8" at bounding box center [317, 201] width 25 height 25
click at [282, 357] on input "[DATE] 12:00 AM" at bounding box center [406, 359] width 389 height 25
drag, startPoint x: 271, startPoint y: 357, endPoint x: 294, endPoint y: 358, distance: 23.7
click at [294, 358] on input "[DATE] 12:00 AM" at bounding box center [406, 359] width 389 height 25
drag, startPoint x: 320, startPoint y: 359, endPoint x: 271, endPoint y: 357, distance: 49.1
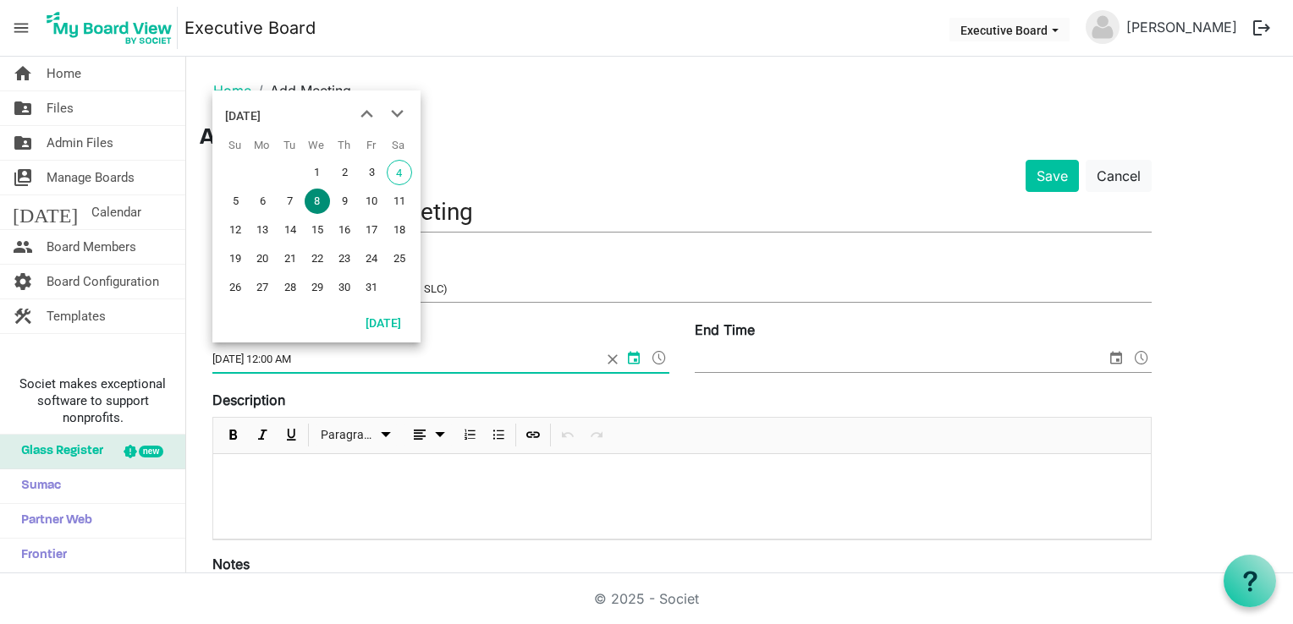
click at [271, 357] on input "[DATE] 12:00 AM" at bounding box center [406, 359] width 389 height 25
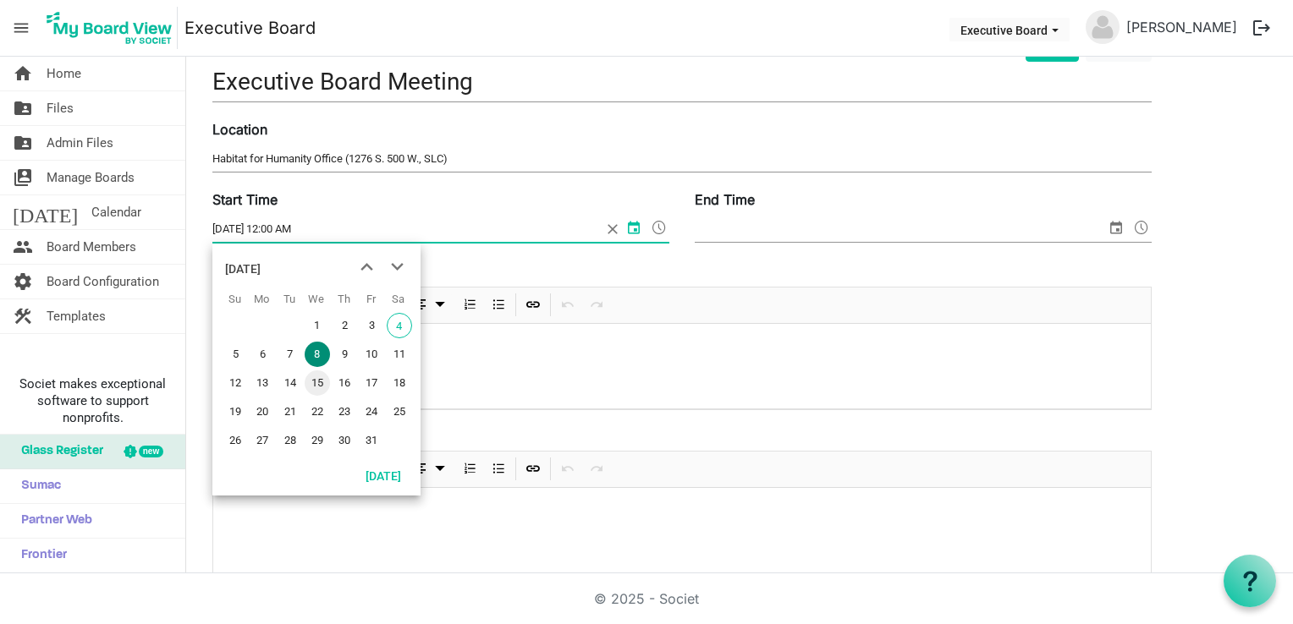
scroll to position [131, 0]
click at [658, 222] on span at bounding box center [659, 227] width 20 height 22
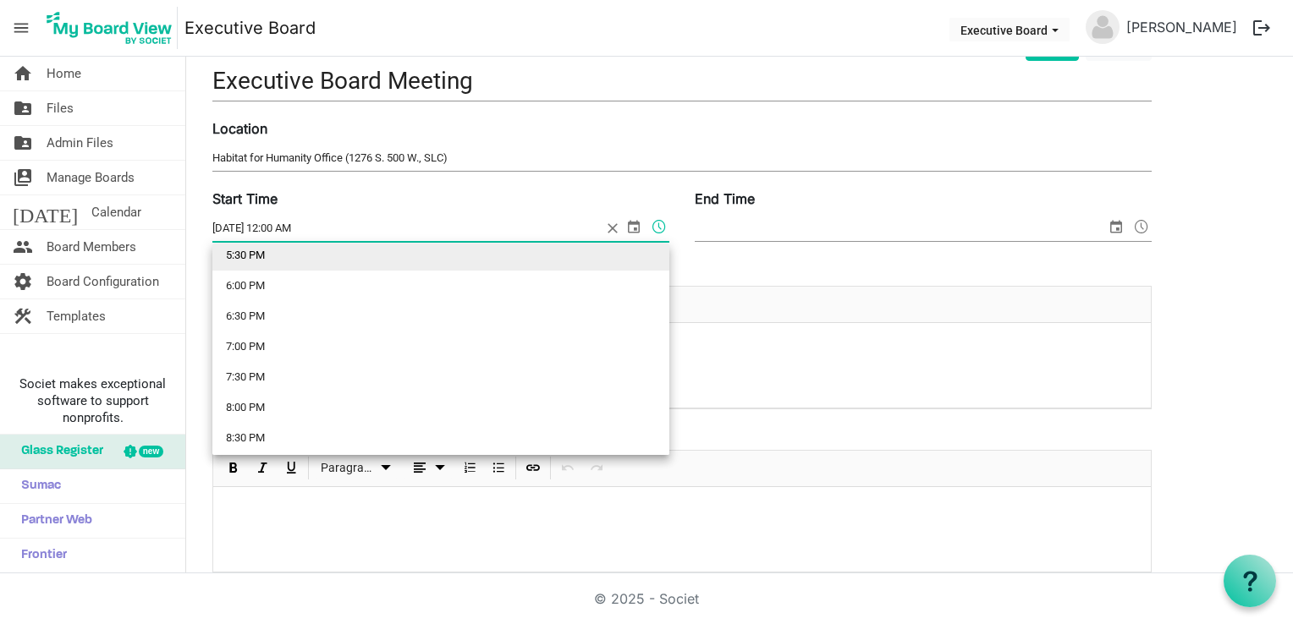
scroll to position [1078, 0]
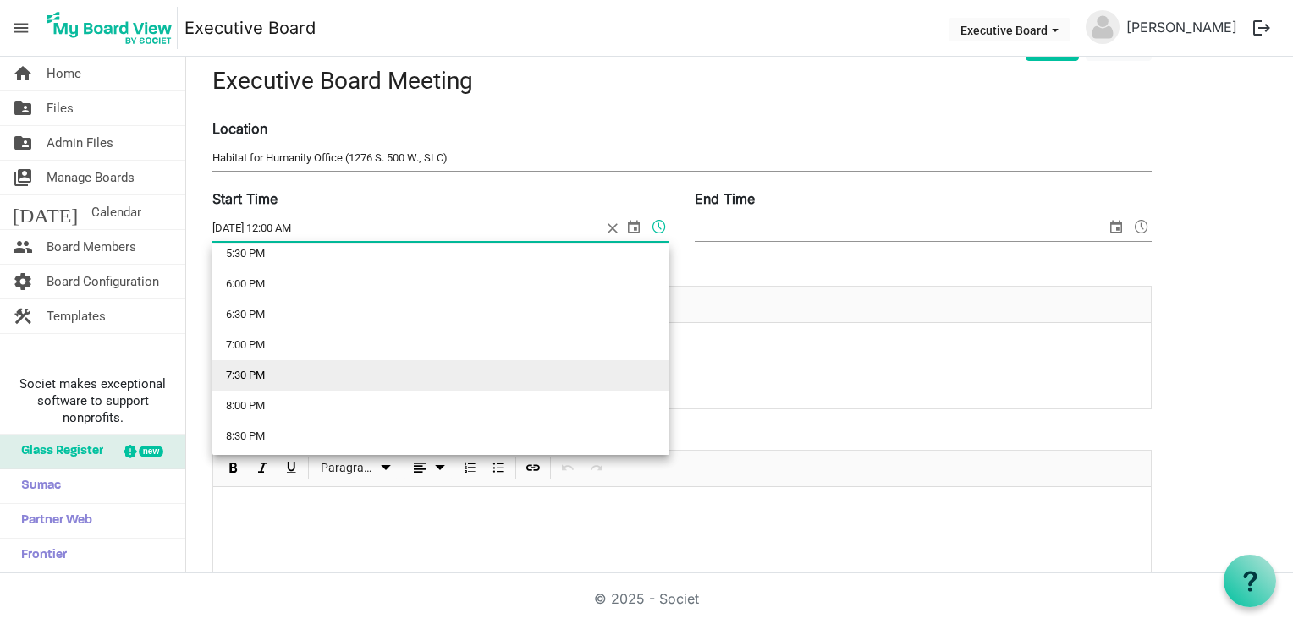
click at [298, 380] on li "7:30 PM" at bounding box center [440, 375] width 457 height 30
type input "10/8/2025 7:30 PM"
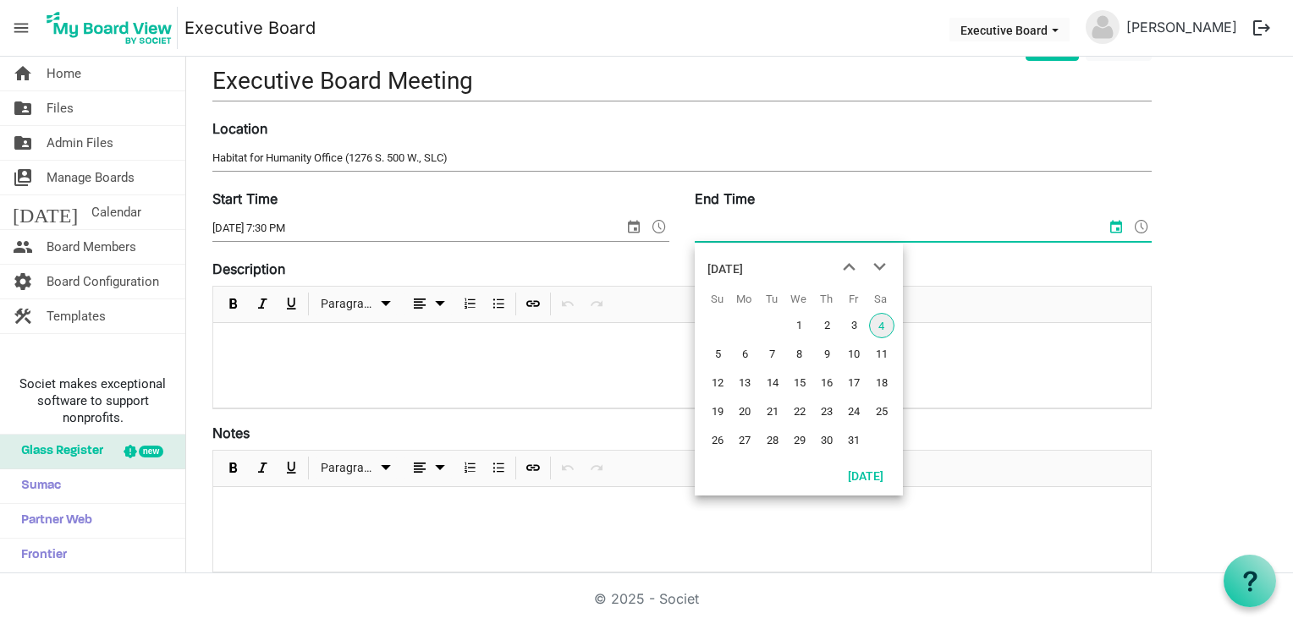
click at [931, 225] on input "End Time" at bounding box center [900, 228] width 411 height 25
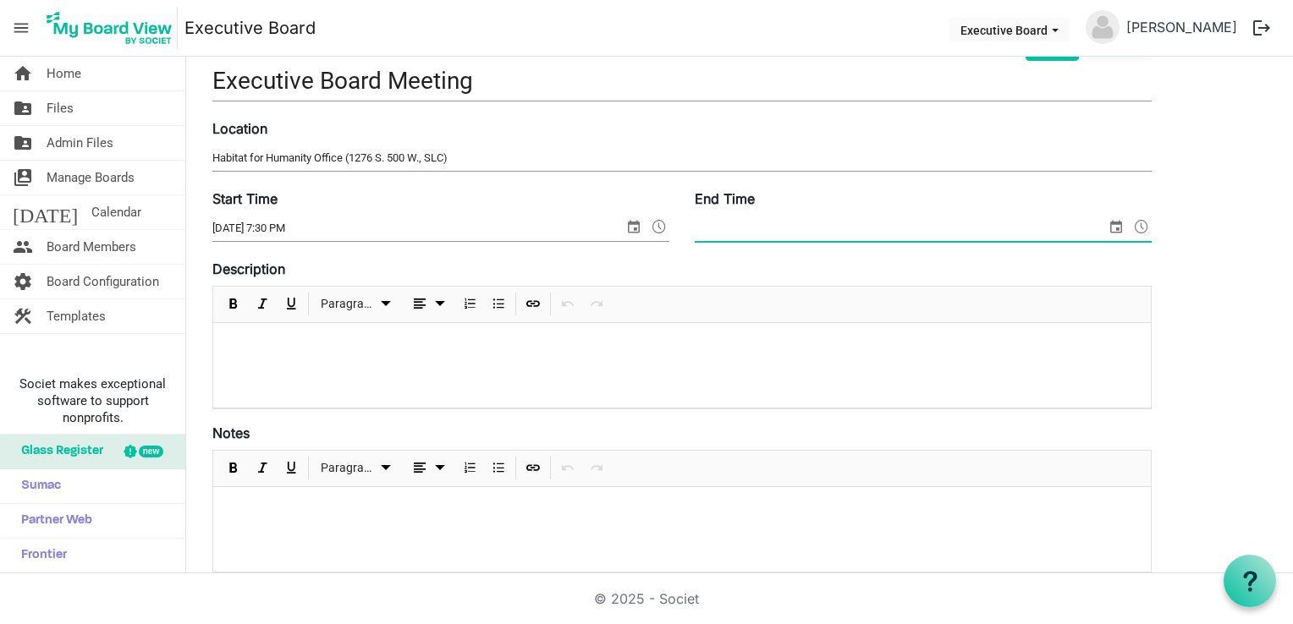
click at [1138, 225] on span at bounding box center [1141, 227] width 20 height 22
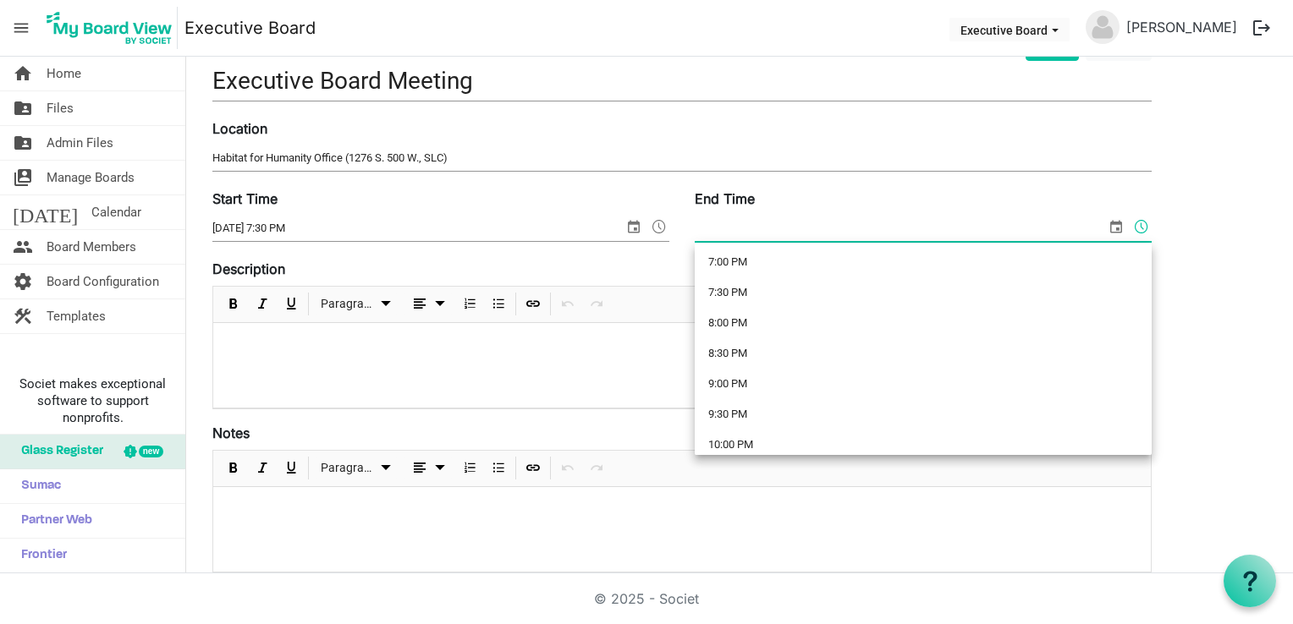
scroll to position [1162, 0]
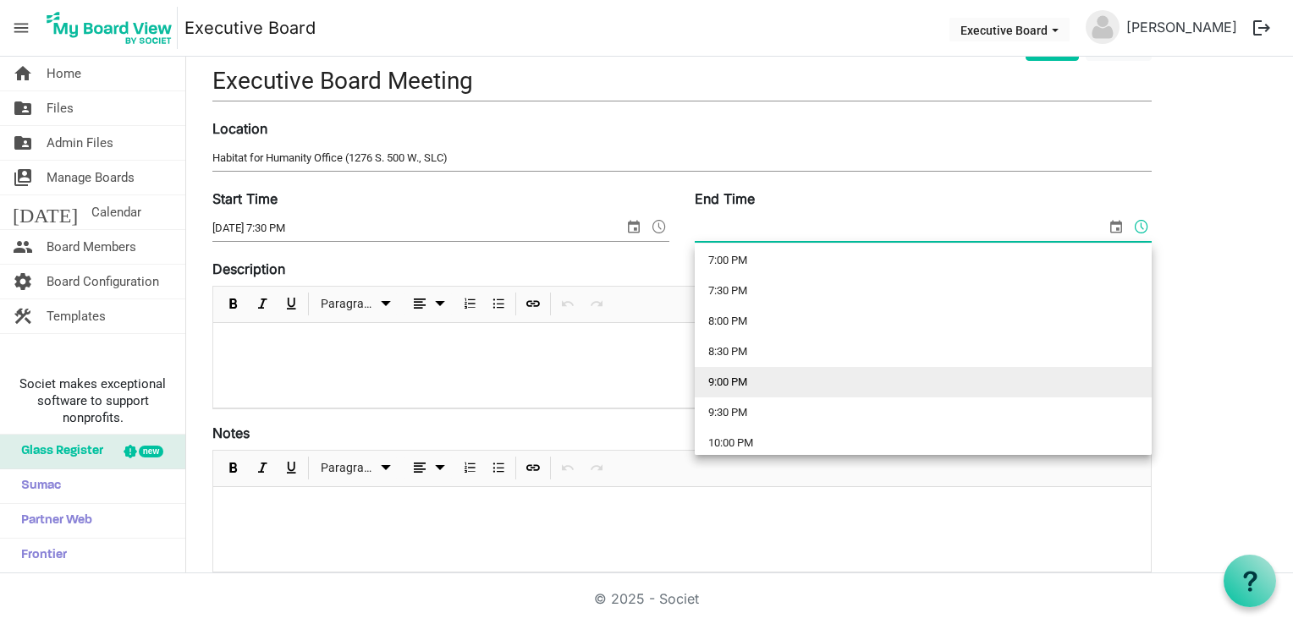
click at [775, 375] on li "9:00 PM" at bounding box center [923, 382] width 457 height 30
type input "10/4/2025 9:00 PM"
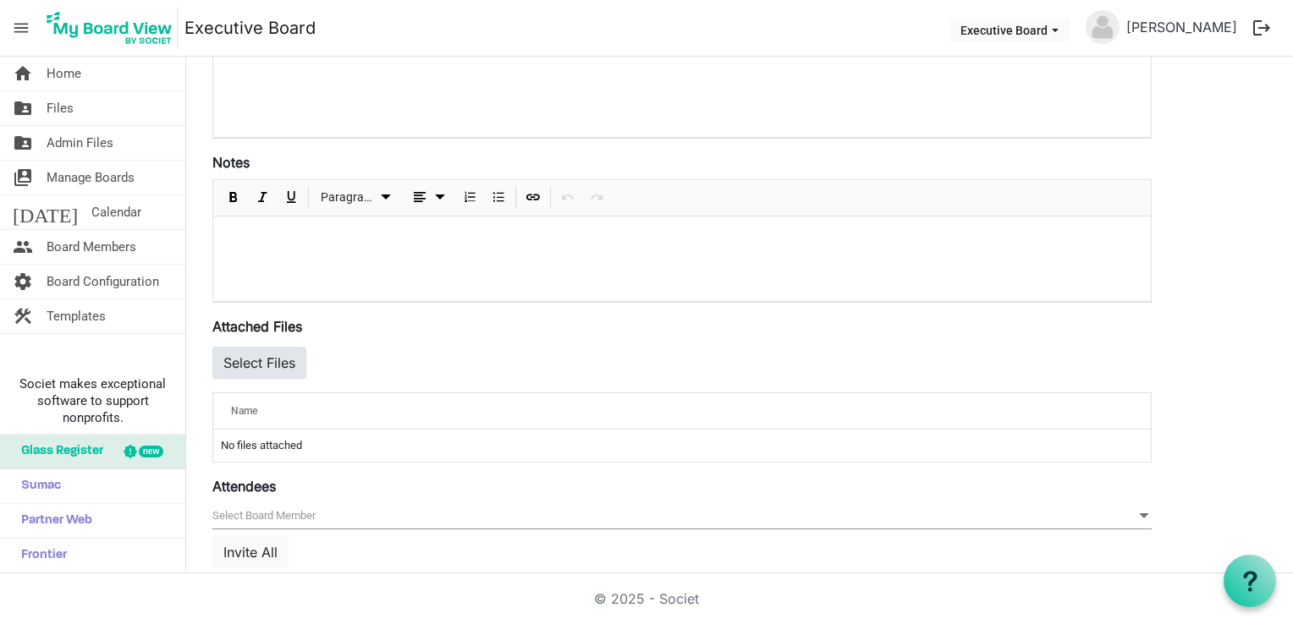
scroll to position [0, 0]
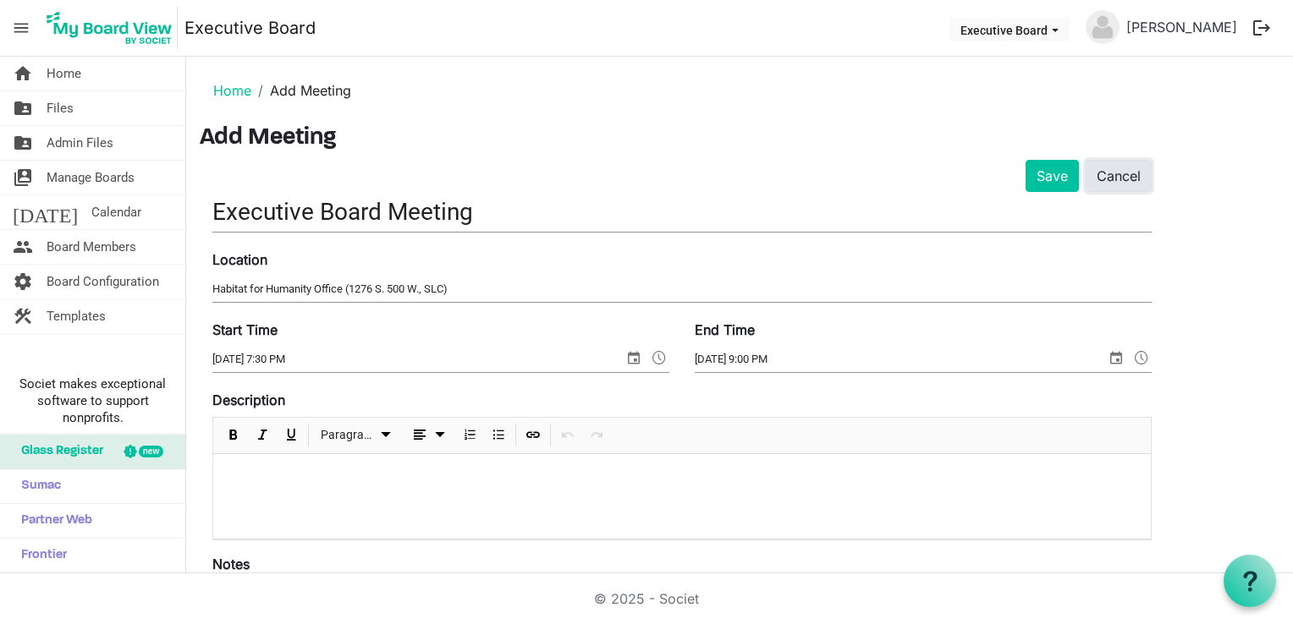
click at [1117, 169] on link "Cancel" at bounding box center [1118, 176] width 66 height 32
